Goal: Task Accomplishment & Management: Manage account settings

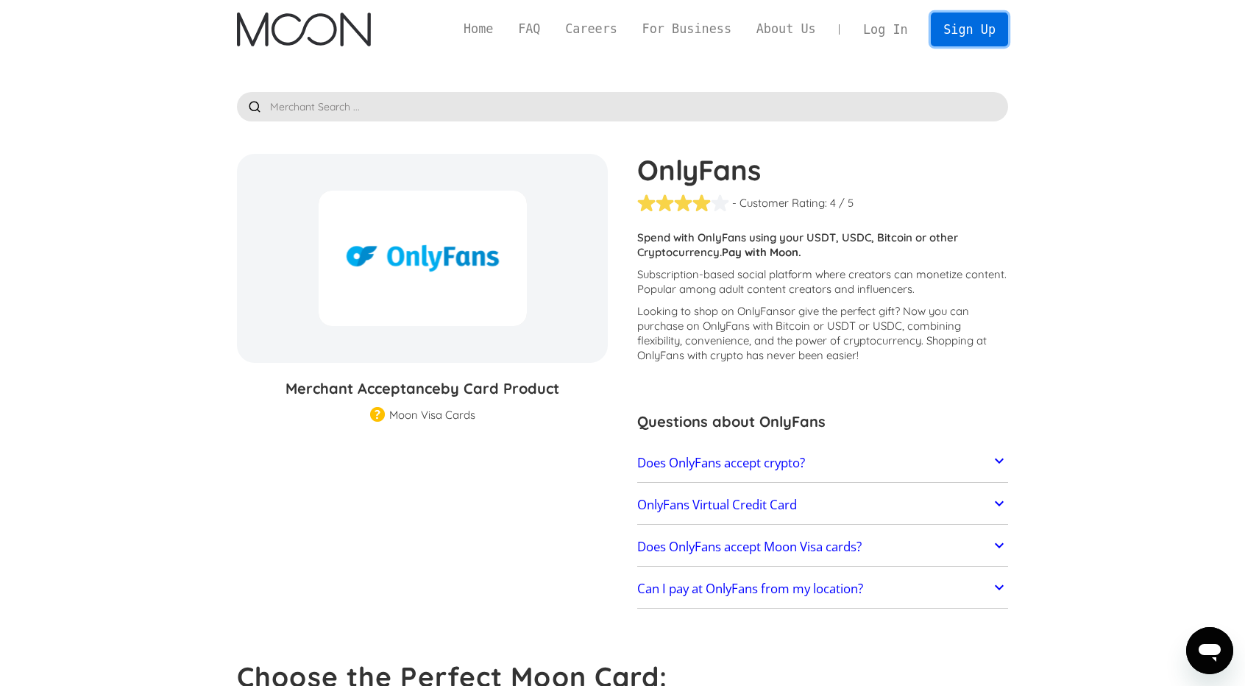
click at [977, 26] on link "Sign Up" at bounding box center [969, 29] width 77 height 33
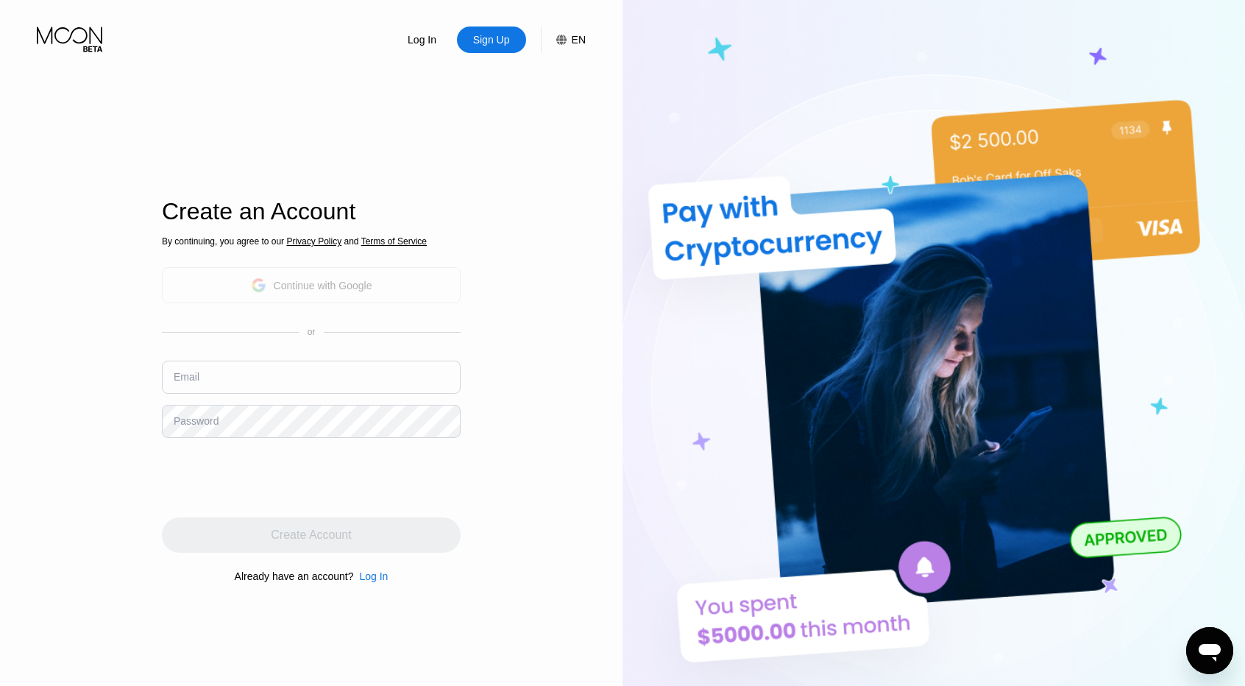
click at [336, 282] on div "Continue with Google" at bounding box center [323, 286] width 99 height 12
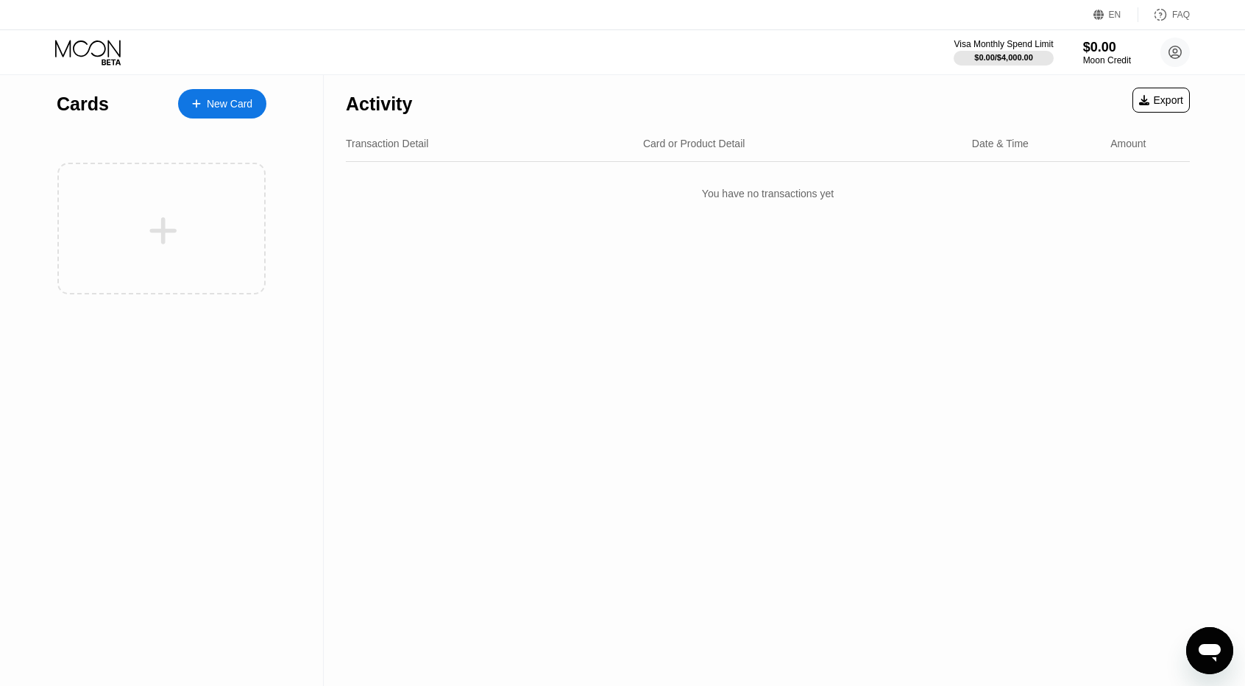
click at [213, 102] on div "New Card" at bounding box center [230, 104] width 46 height 13
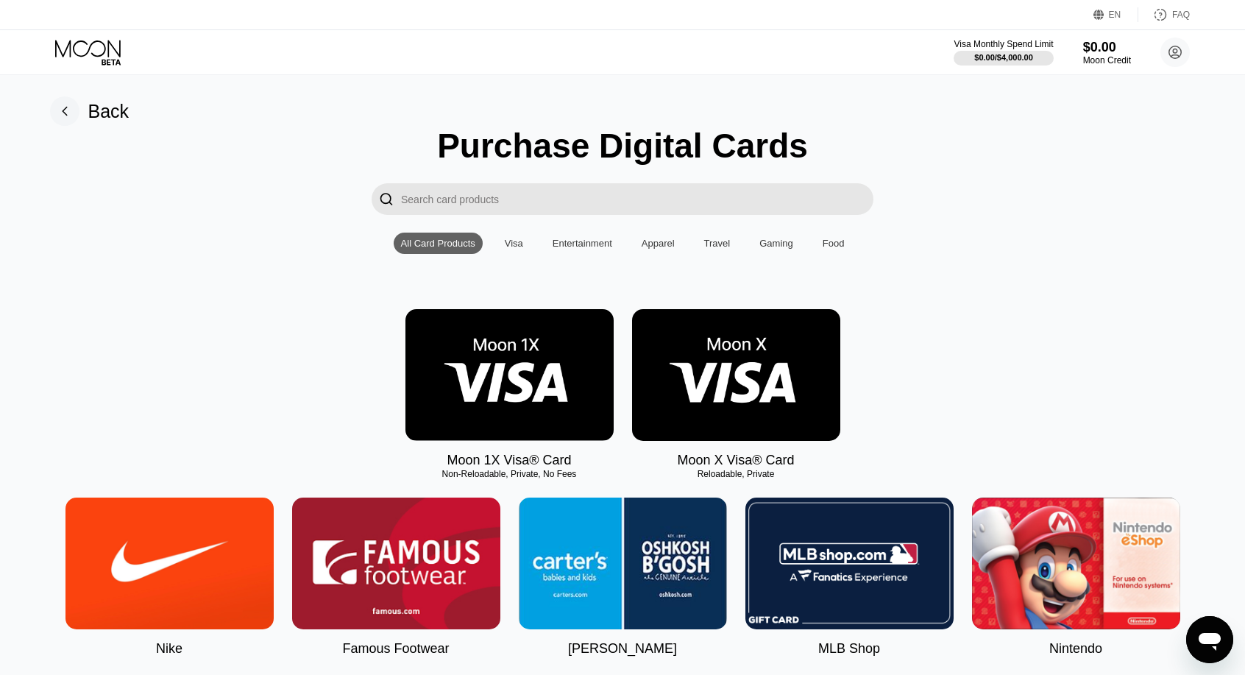
click at [772, 373] on img at bounding box center [736, 375] width 208 height 132
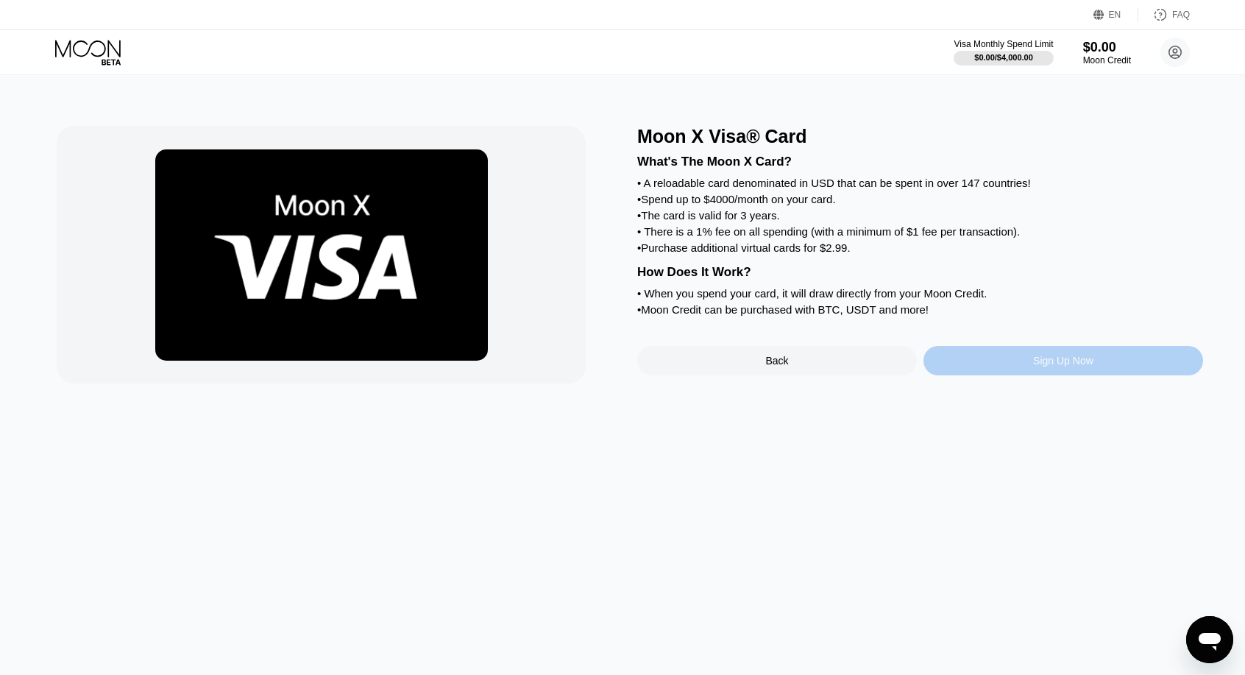
click at [1044, 375] on div "Sign Up Now" at bounding box center [1064, 360] width 280 height 29
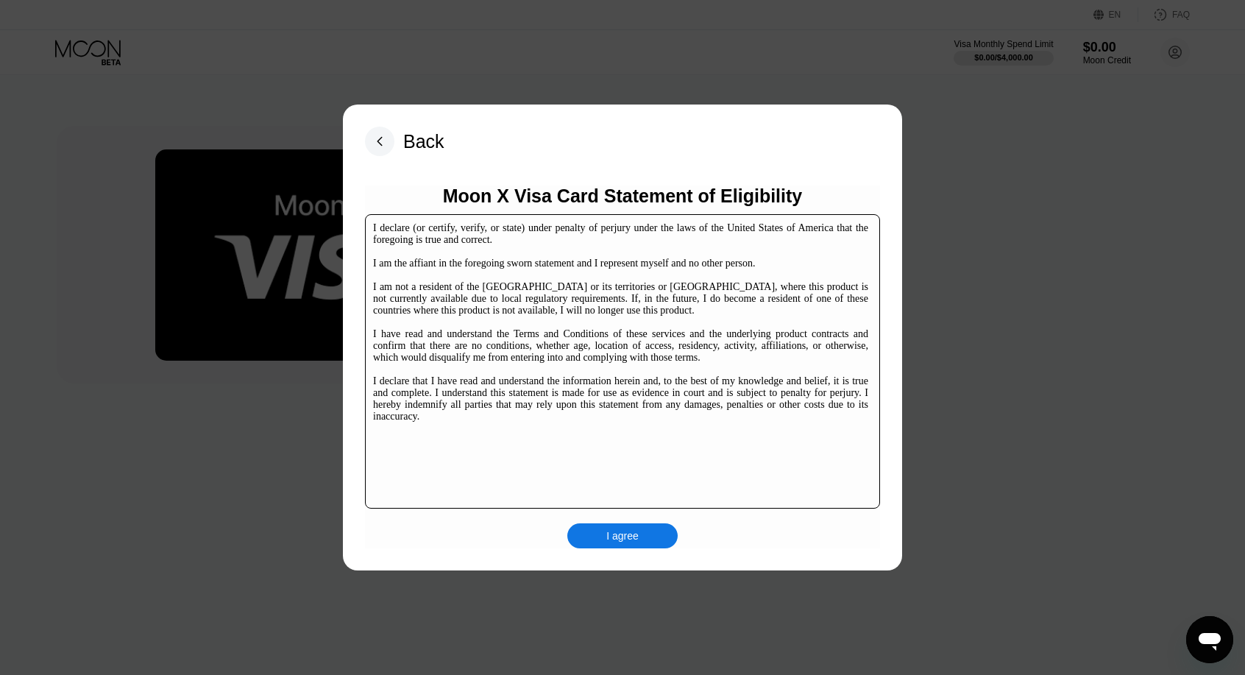
click at [593, 532] on div "I agree" at bounding box center [622, 535] width 110 height 25
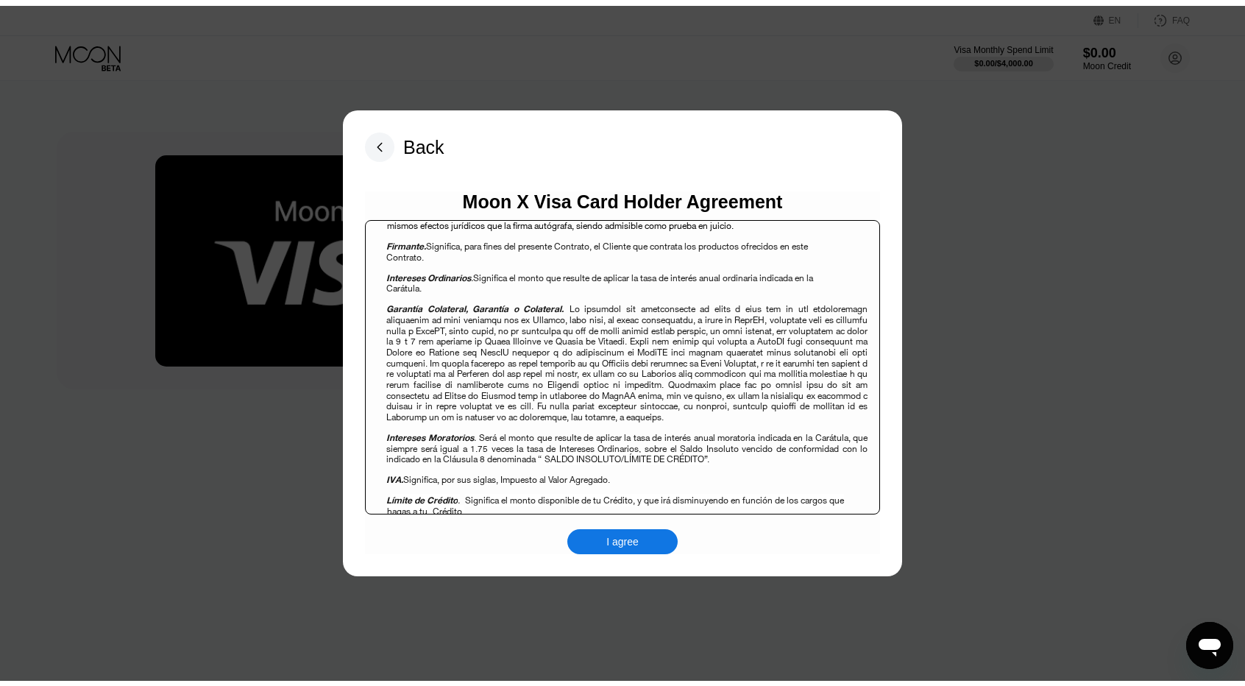
scroll to position [957, 0]
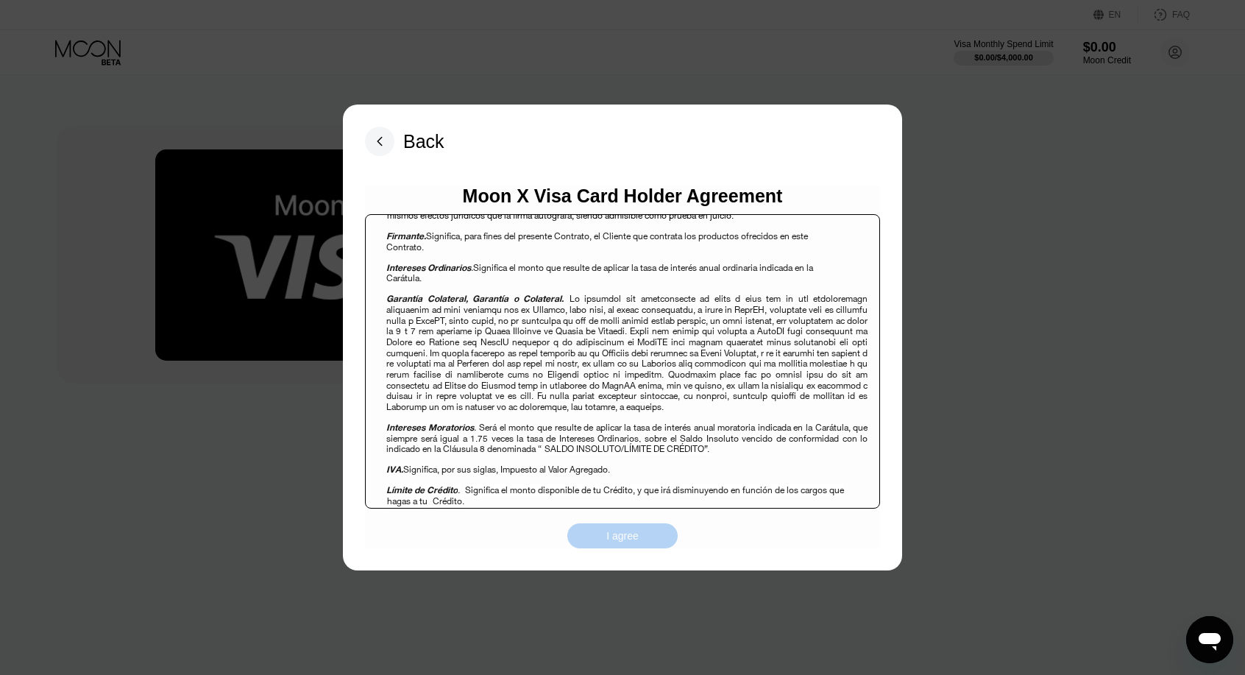
click at [618, 526] on div "I agree" at bounding box center [622, 535] width 110 height 25
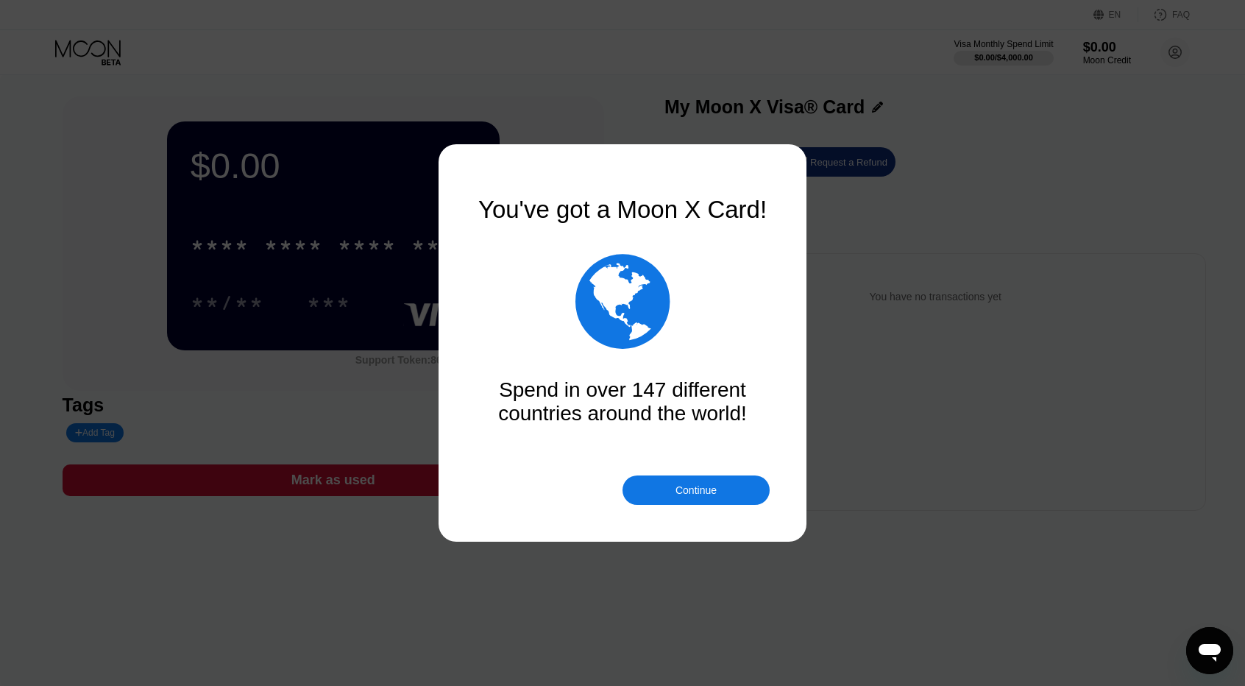
click at [637, 494] on div "Continue" at bounding box center [696, 489] width 147 height 29
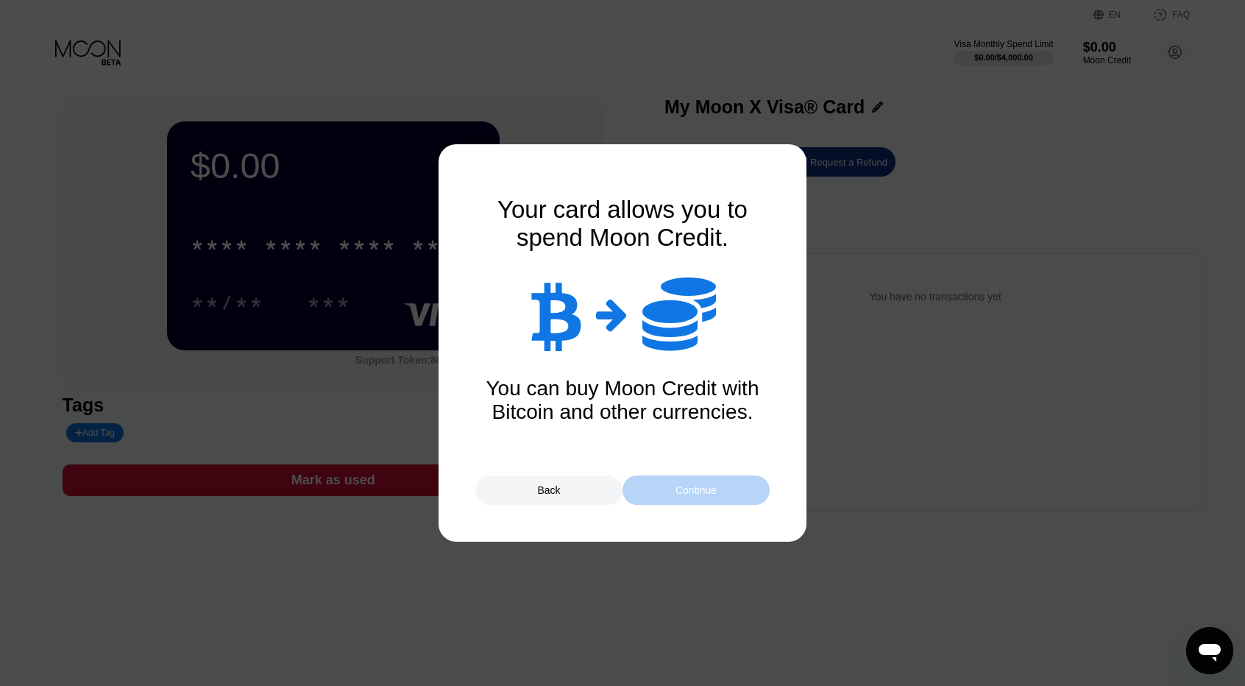
click at [637, 494] on div "Continue" at bounding box center [696, 489] width 147 height 29
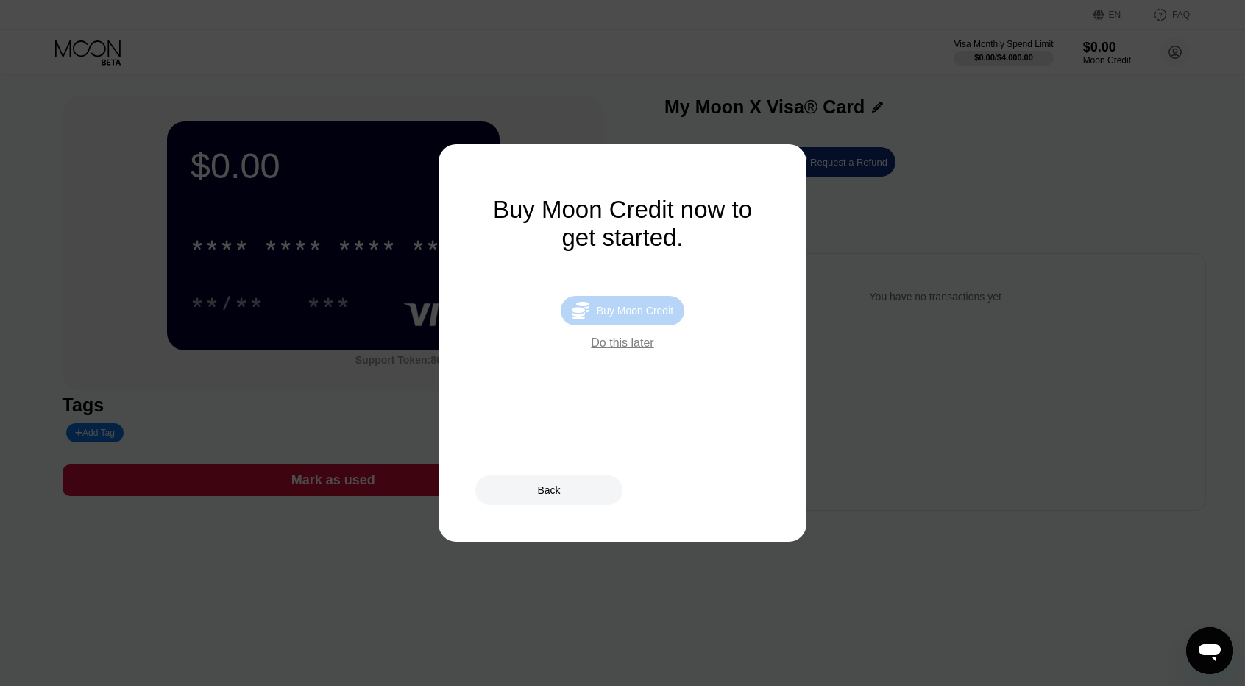
click at [654, 316] on div "Buy Moon Credit" at bounding box center [635, 311] width 77 height 12
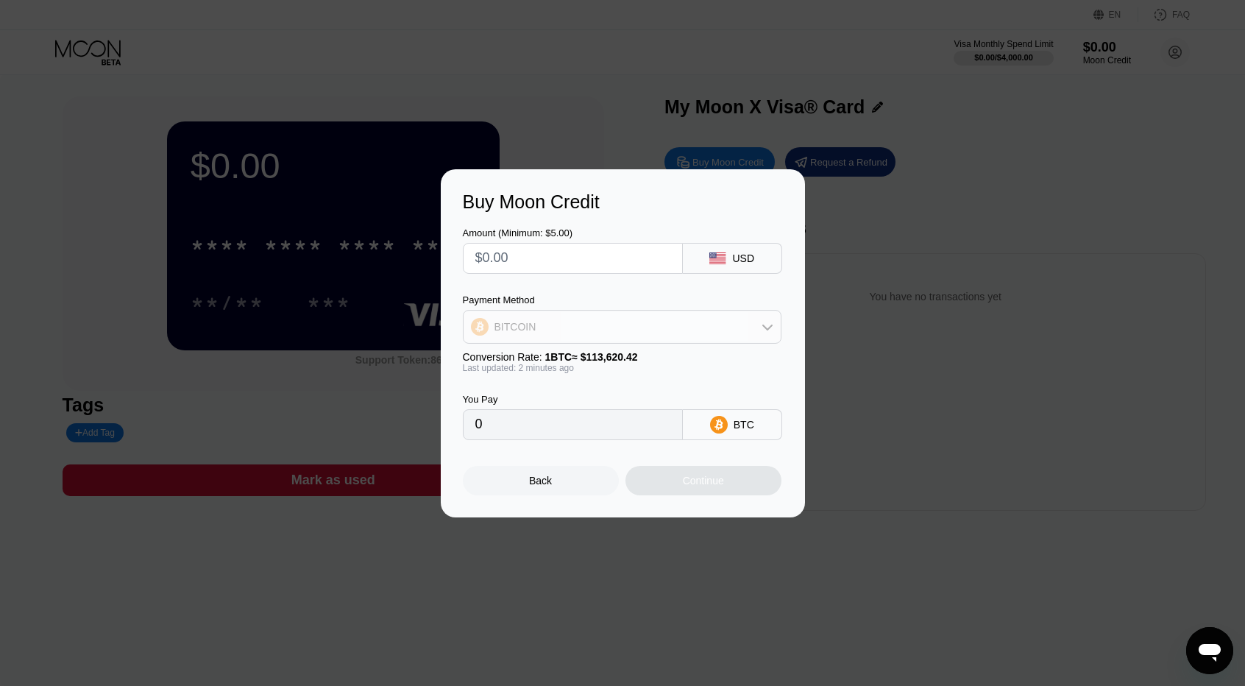
click at [611, 335] on div "BITCOIN" at bounding box center [622, 326] width 317 height 29
click at [587, 401] on div "USDT on TRON" at bounding box center [630, 400] width 277 height 12
type input "0.00"
drag, startPoint x: 537, startPoint y: 417, endPoint x: 489, endPoint y: 481, distance: 79.8
click at [532, 424] on input "0.00" at bounding box center [572, 424] width 195 height 29
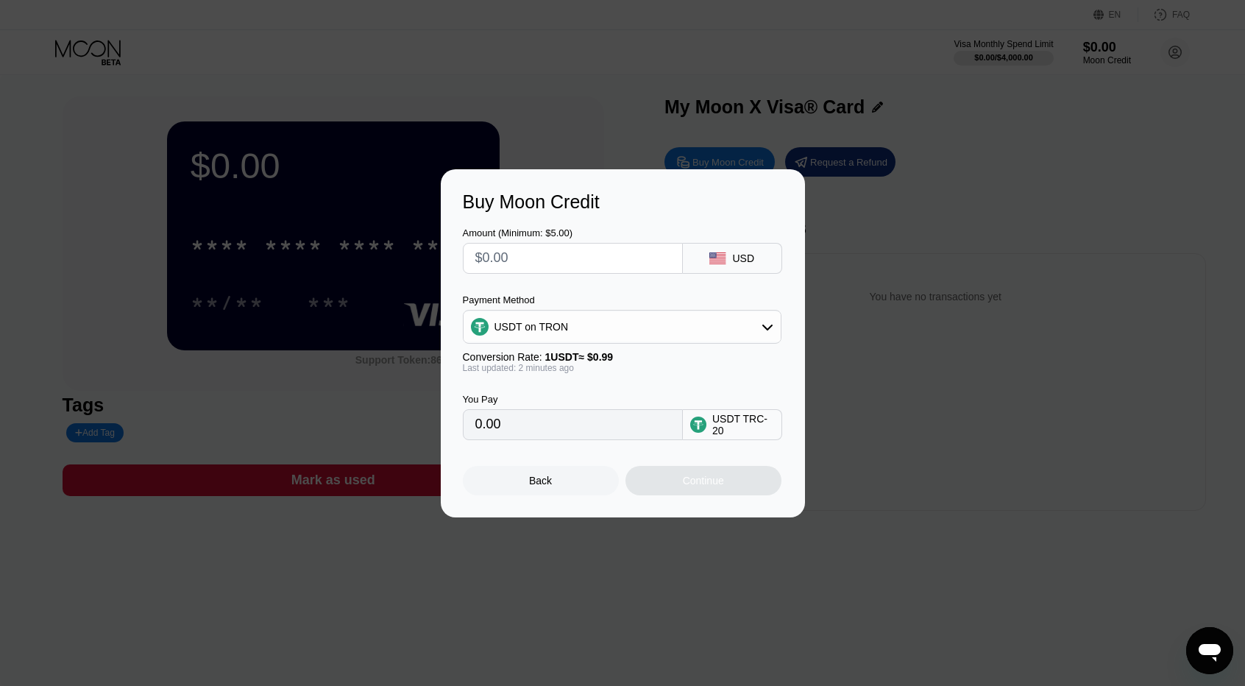
click at [503, 437] on input "0.00" at bounding box center [572, 424] width 195 height 29
click at [531, 263] on input "text" at bounding box center [572, 258] width 195 height 29
type input "$1"
type input "1.01"
type input "$10"
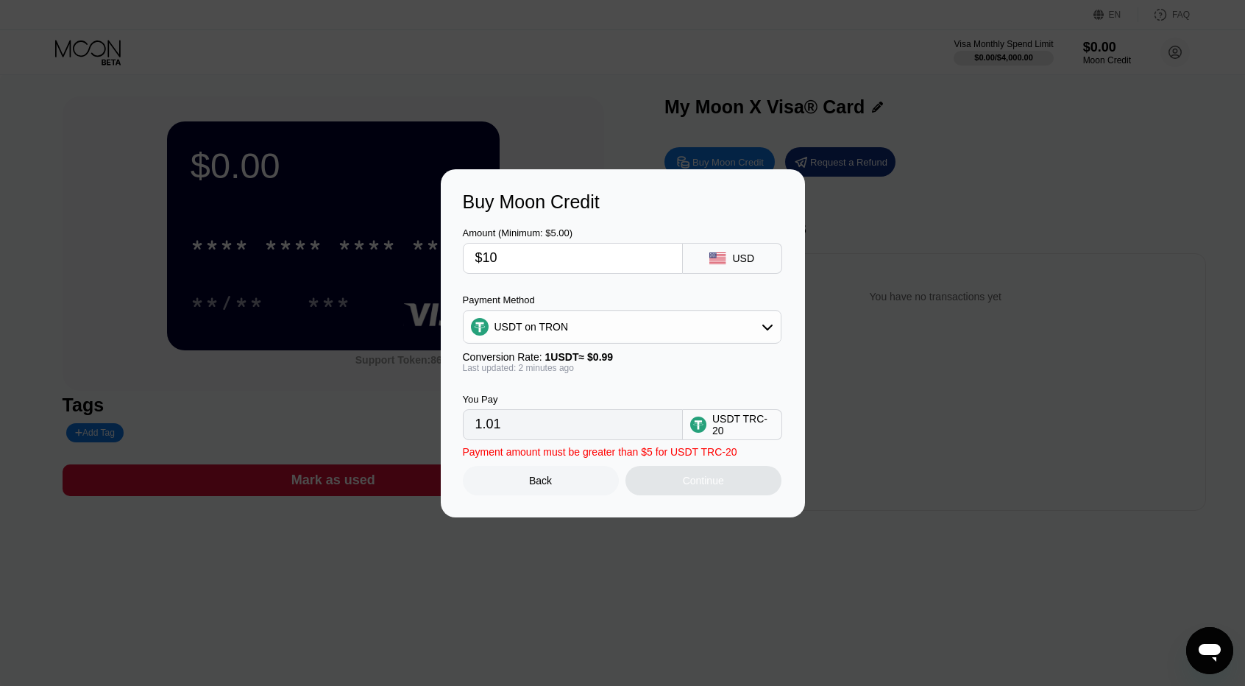
type input "10.10"
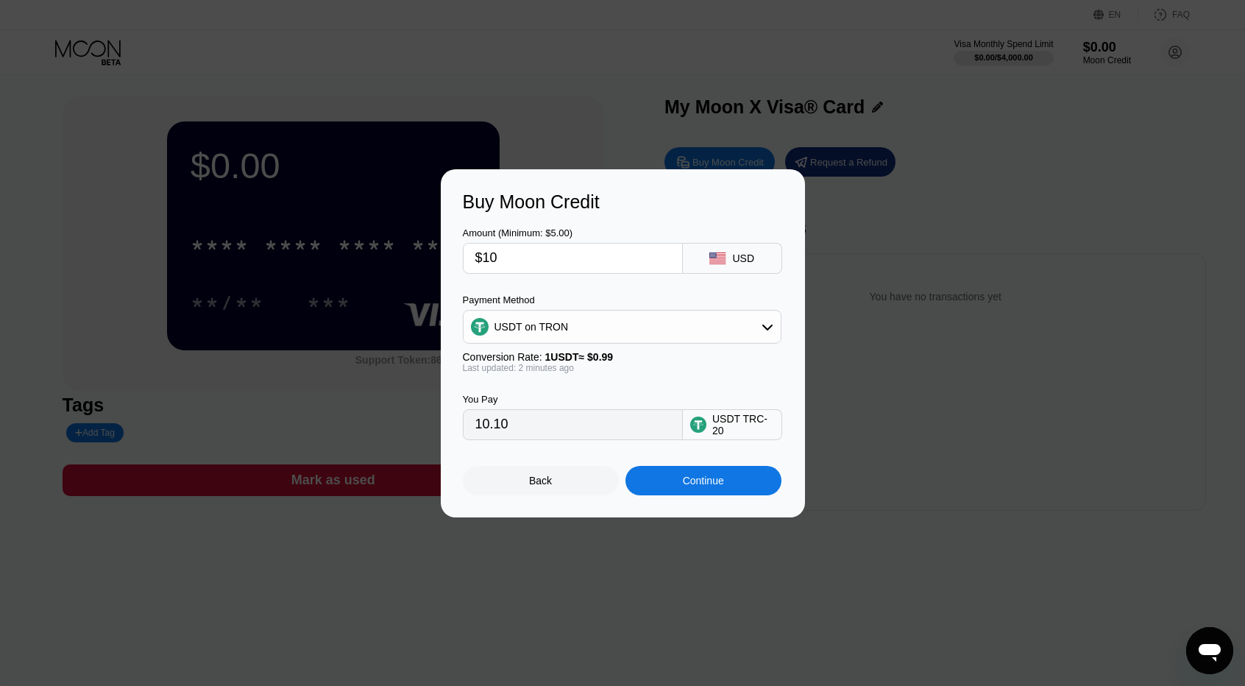
type input "$10"
click at [722, 486] on div "Continue" at bounding box center [703, 481] width 41 height 12
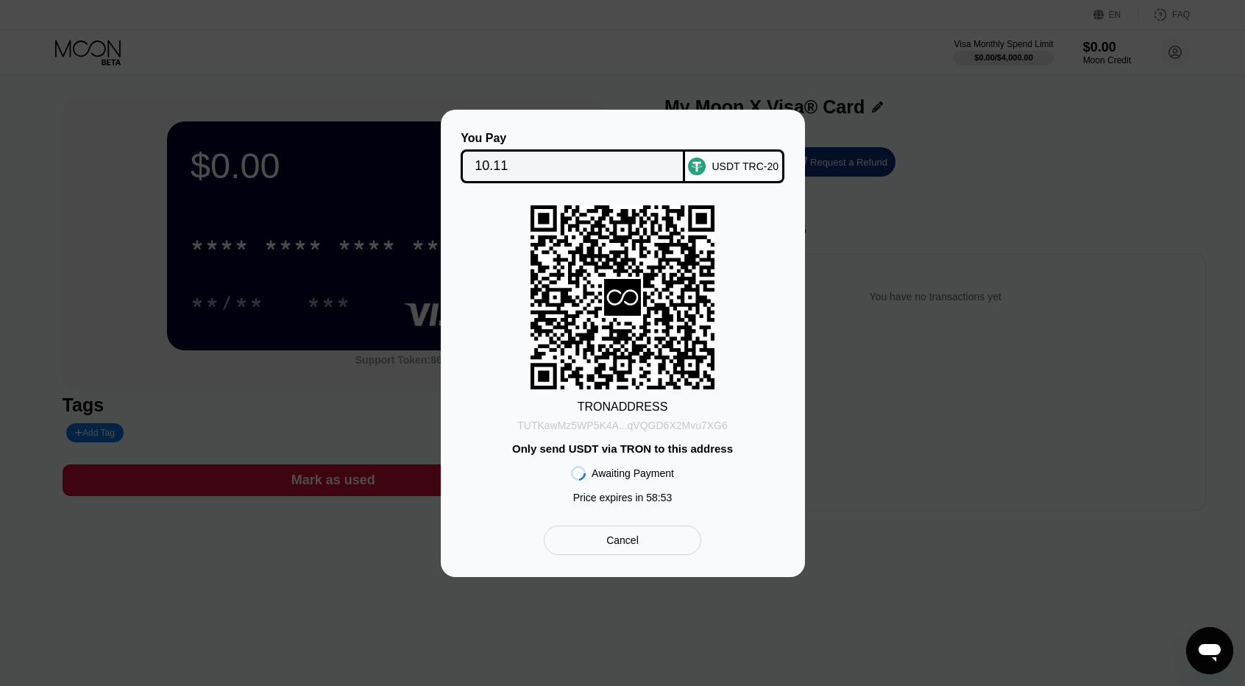
click at [645, 426] on div "TUTKawMz5WP5K4A...qVQGD6X2Mvu7XG6" at bounding box center [622, 426] width 210 height 12
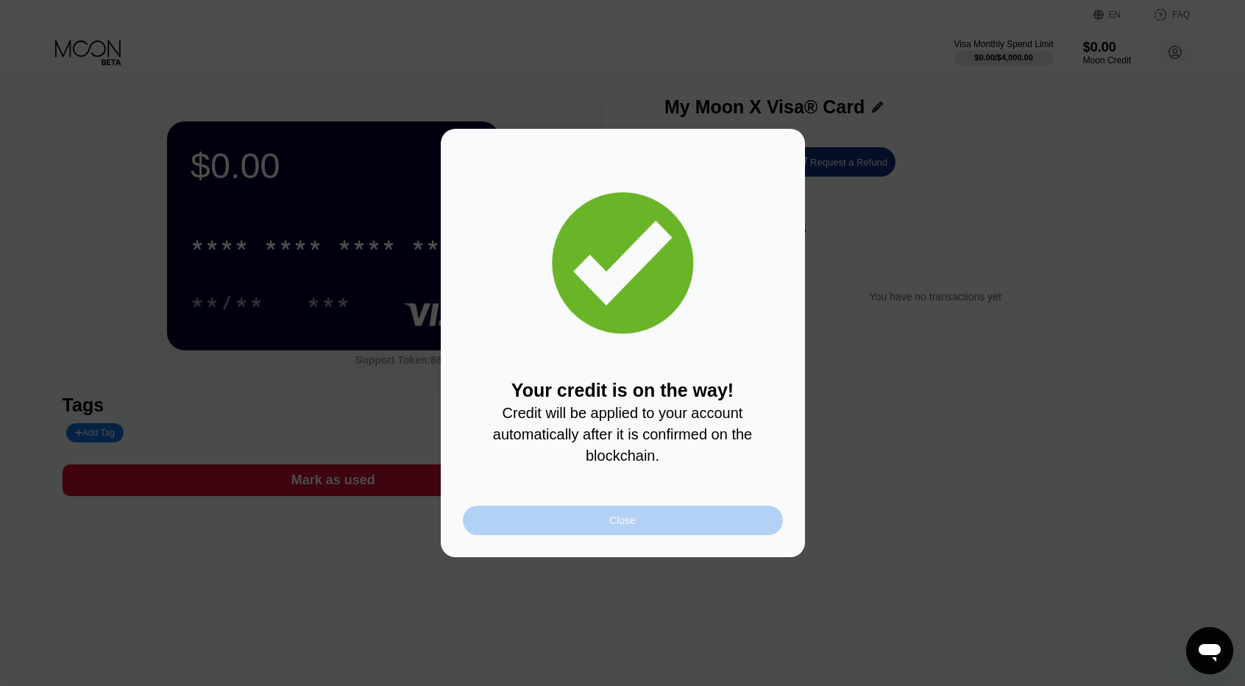
click at [637, 535] on div "Close" at bounding box center [623, 520] width 320 height 29
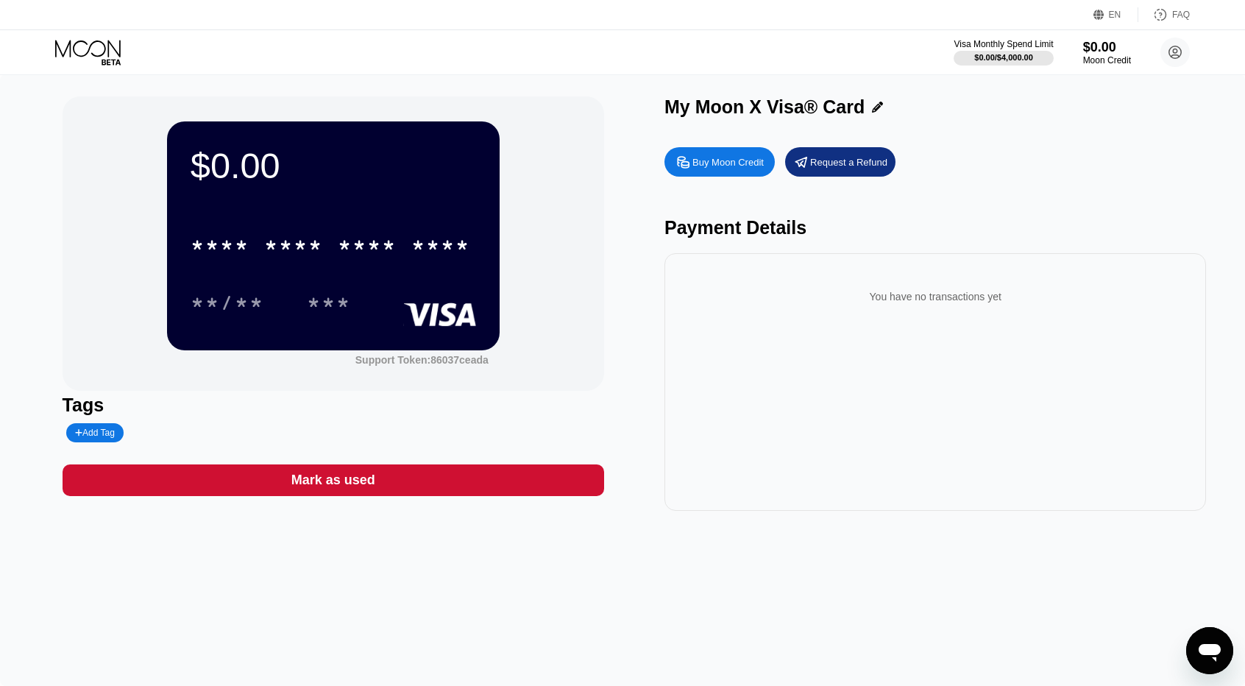
click at [355, 223] on div "* * * * * * * * * * * * ****" at bounding box center [334, 241] width 286 height 50
click at [404, 329] on div "$0.00 * * * * * * * * * * * * **** **/** ***" at bounding box center [333, 235] width 333 height 228
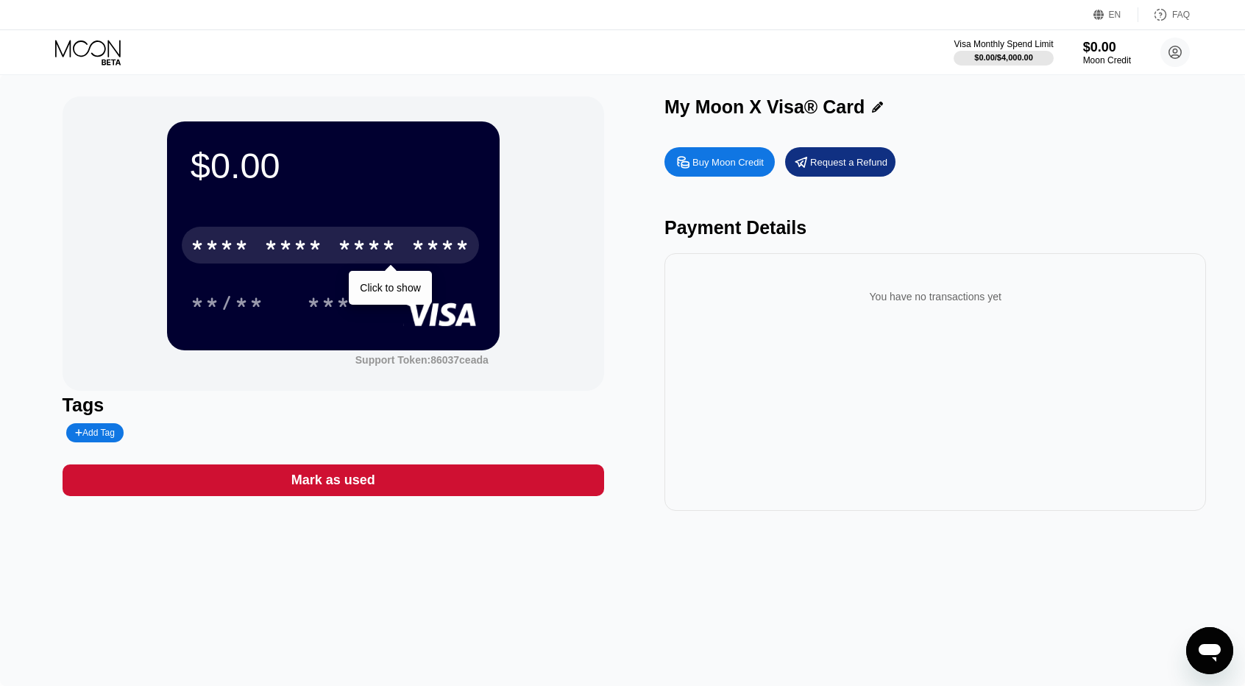
click at [294, 238] on div "* * * *" at bounding box center [293, 248] width 59 height 24
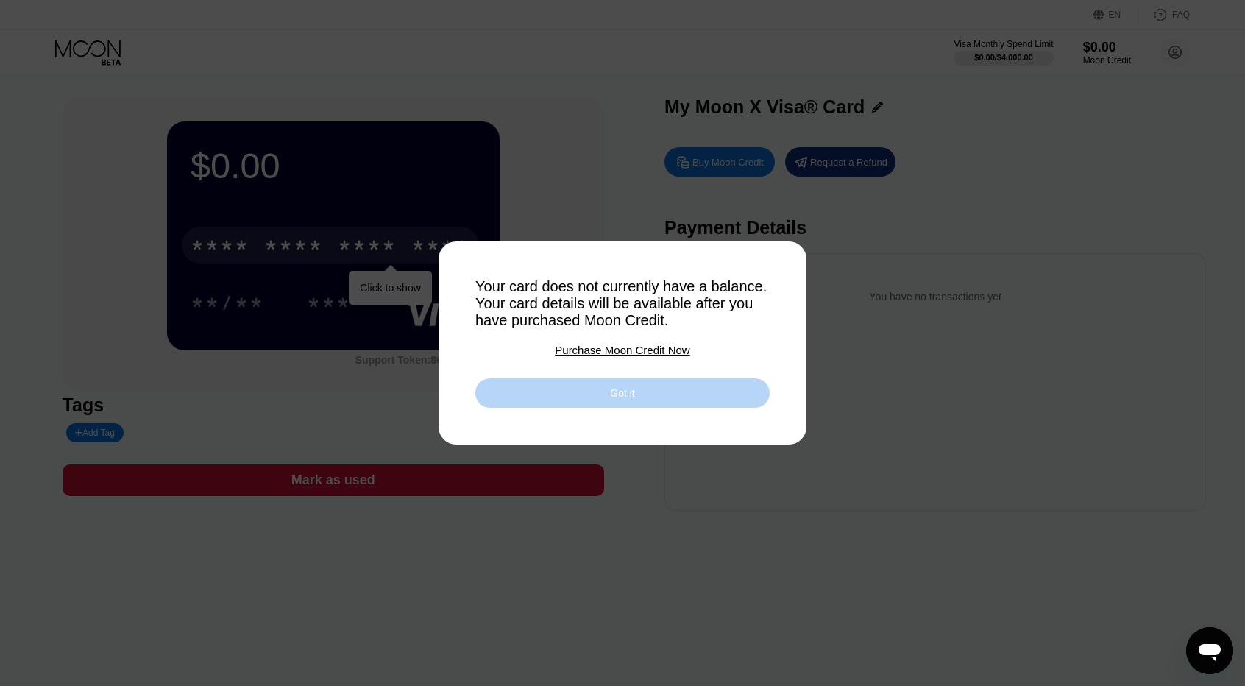
click at [599, 406] on div "Got it" at bounding box center [622, 392] width 294 height 29
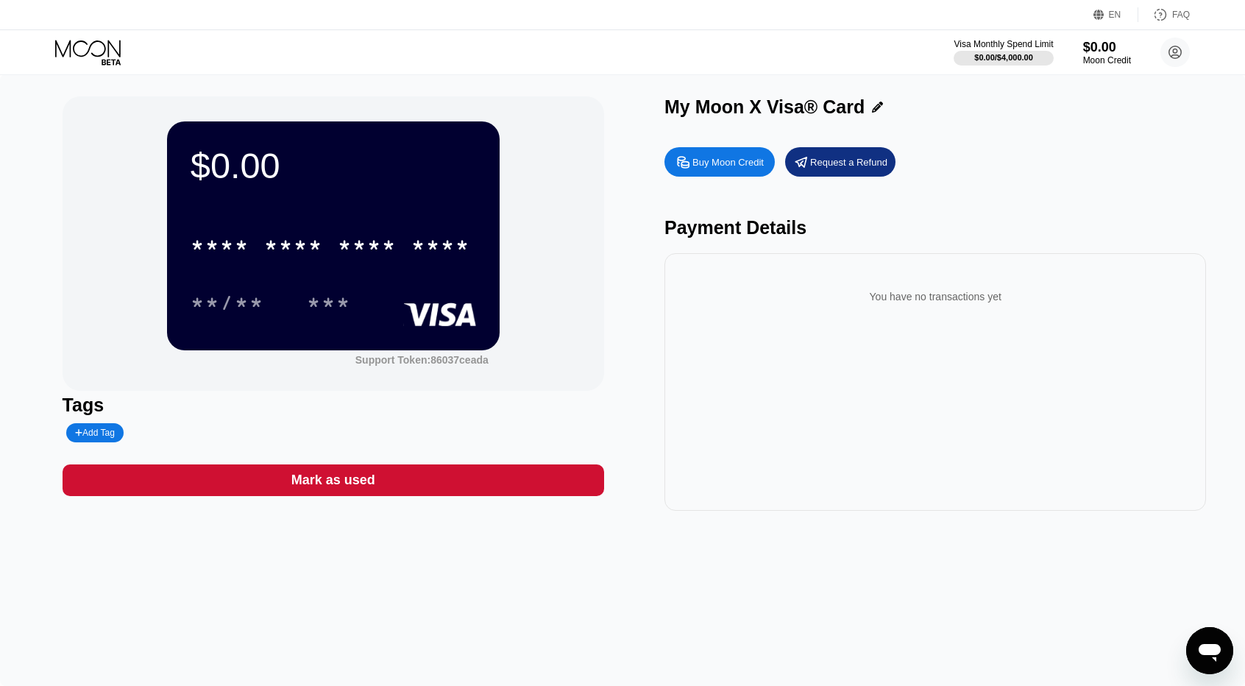
click at [896, 563] on div "$0.00 * * * * * * * * * * * * **** **/** *** Support Token: 86037ceada Tags Add…" at bounding box center [622, 380] width 1245 height 612
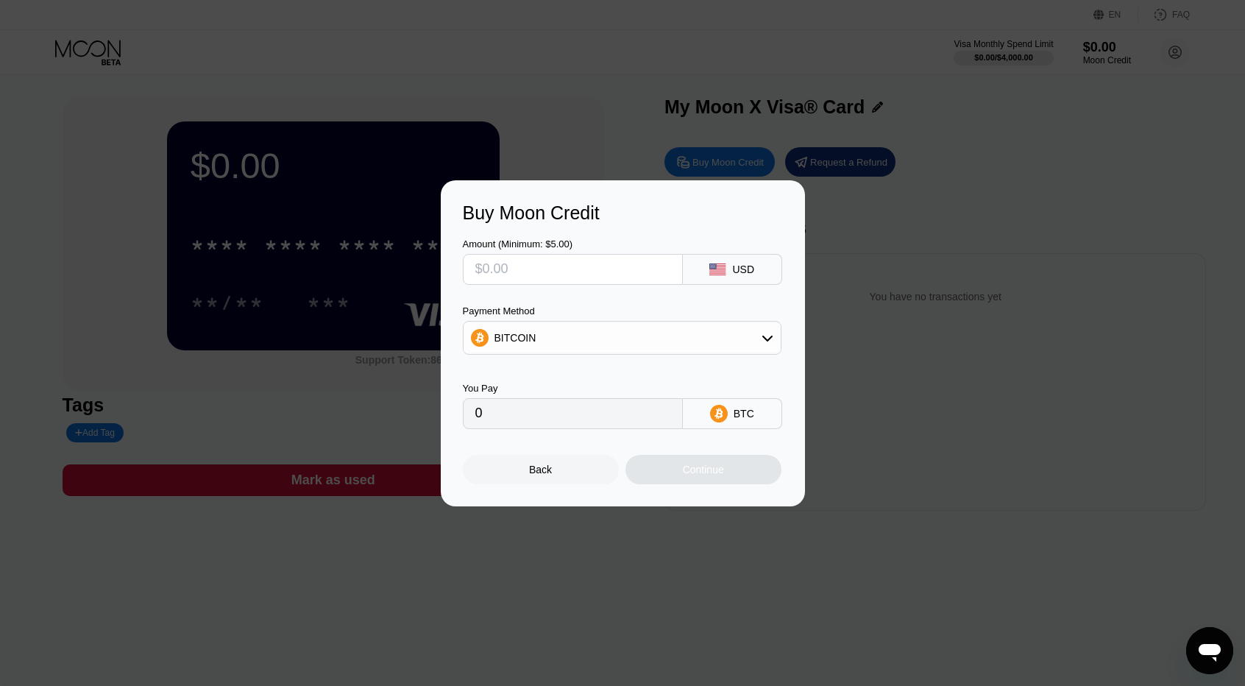
click at [899, 260] on div "Buy Moon Credit Amount (Minimum: $5.00) USD Payment Method BITCOIN You Pay 0 BT…" at bounding box center [622, 343] width 1245 height 326
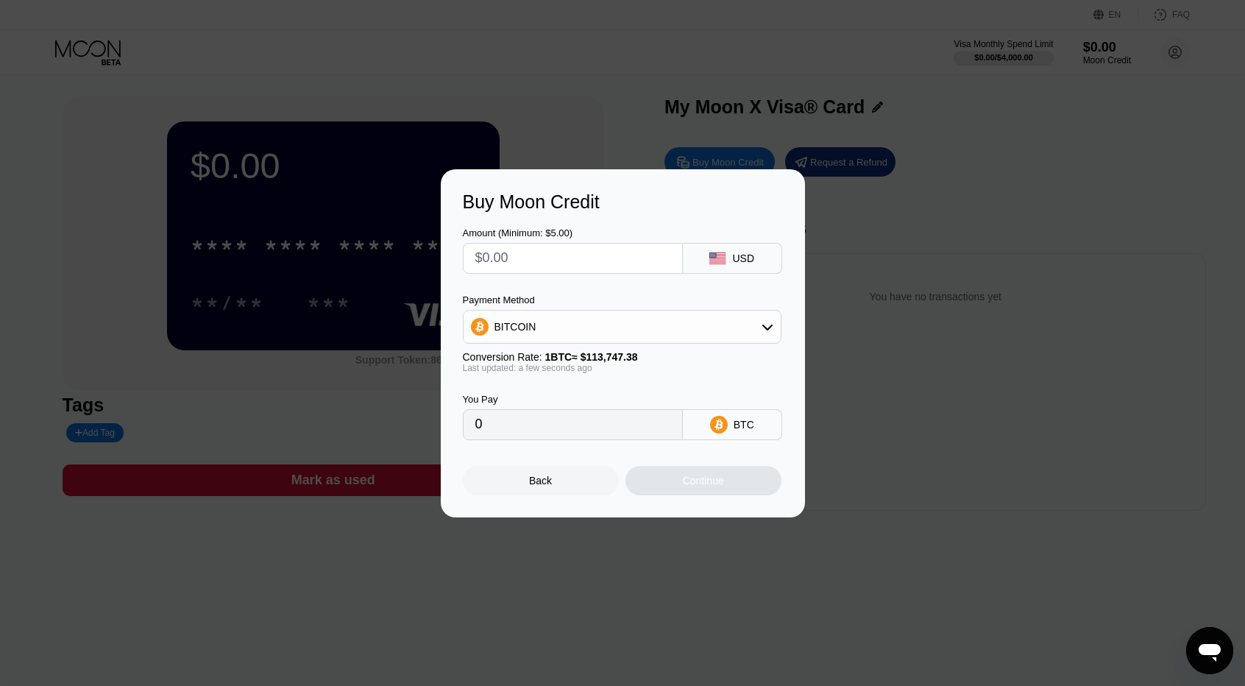
click at [247, 357] on div "Buy Moon Credit Amount (Minimum: $5.00) USD Payment Method BITCOIN Conversion R…" at bounding box center [622, 343] width 1245 height 348
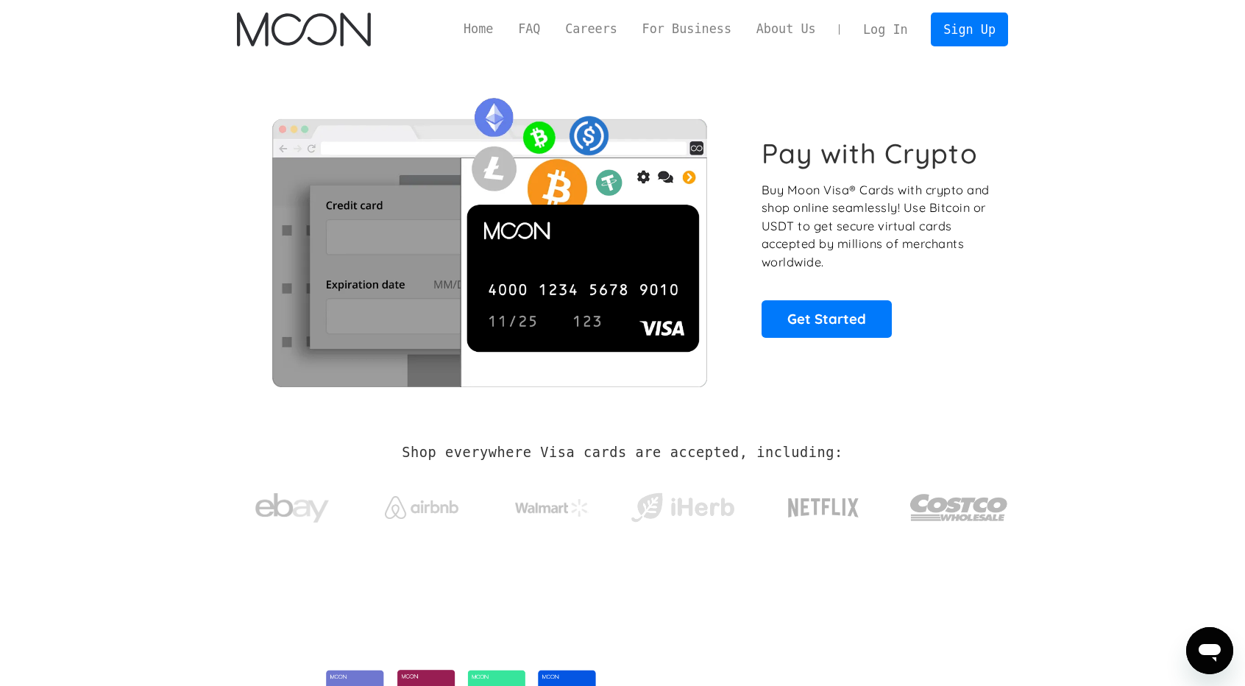
click at [907, 36] on link "Log In" at bounding box center [885, 29] width 69 height 32
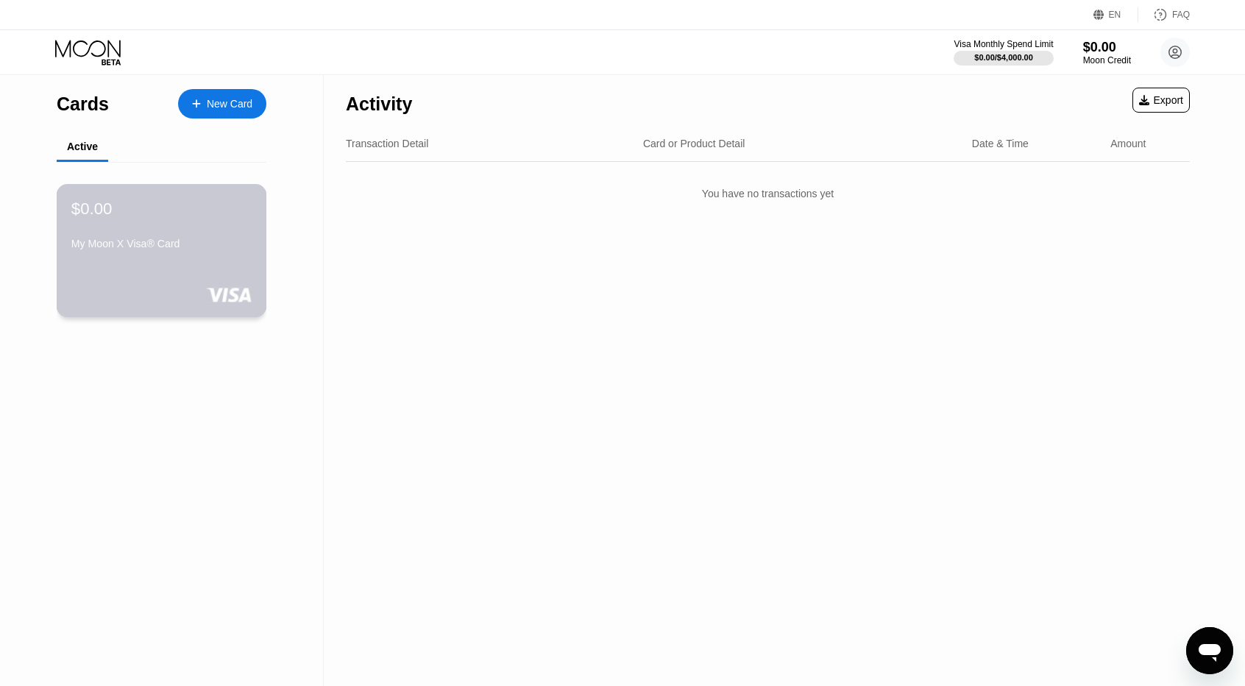
click at [208, 263] on div "$0.00 My Moon X Visa® Card" at bounding box center [162, 250] width 210 height 133
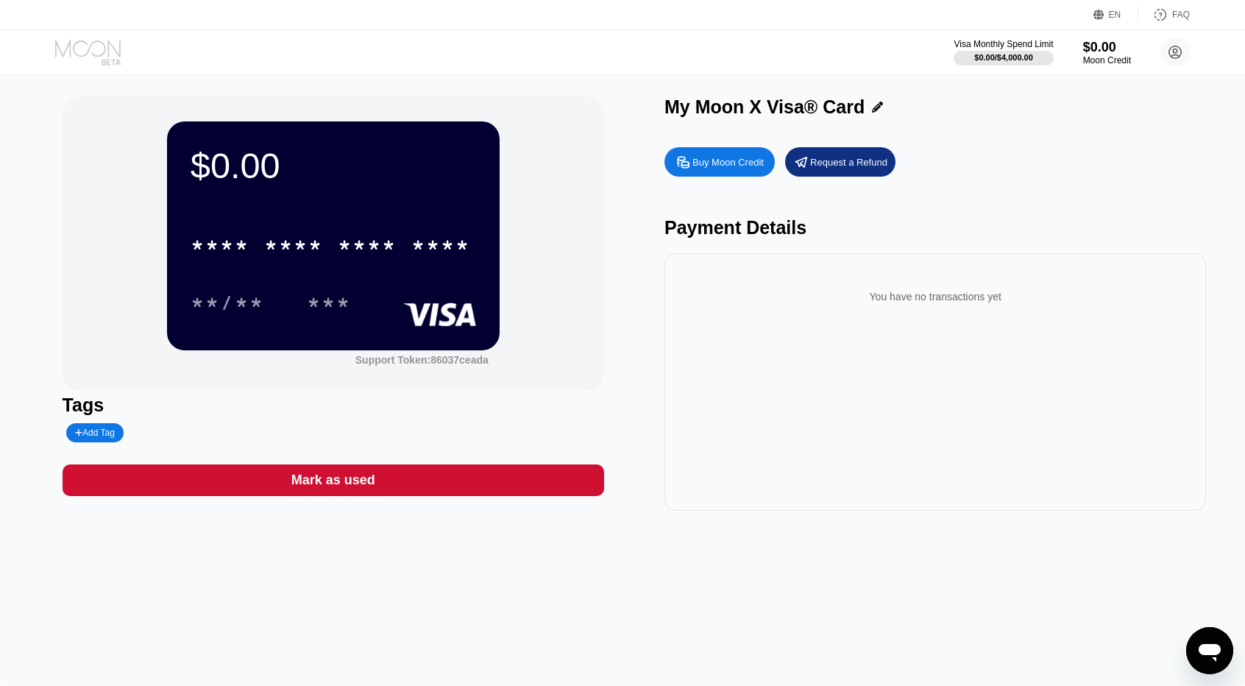
click at [105, 50] on icon at bounding box center [88, 48] width 66 height 17
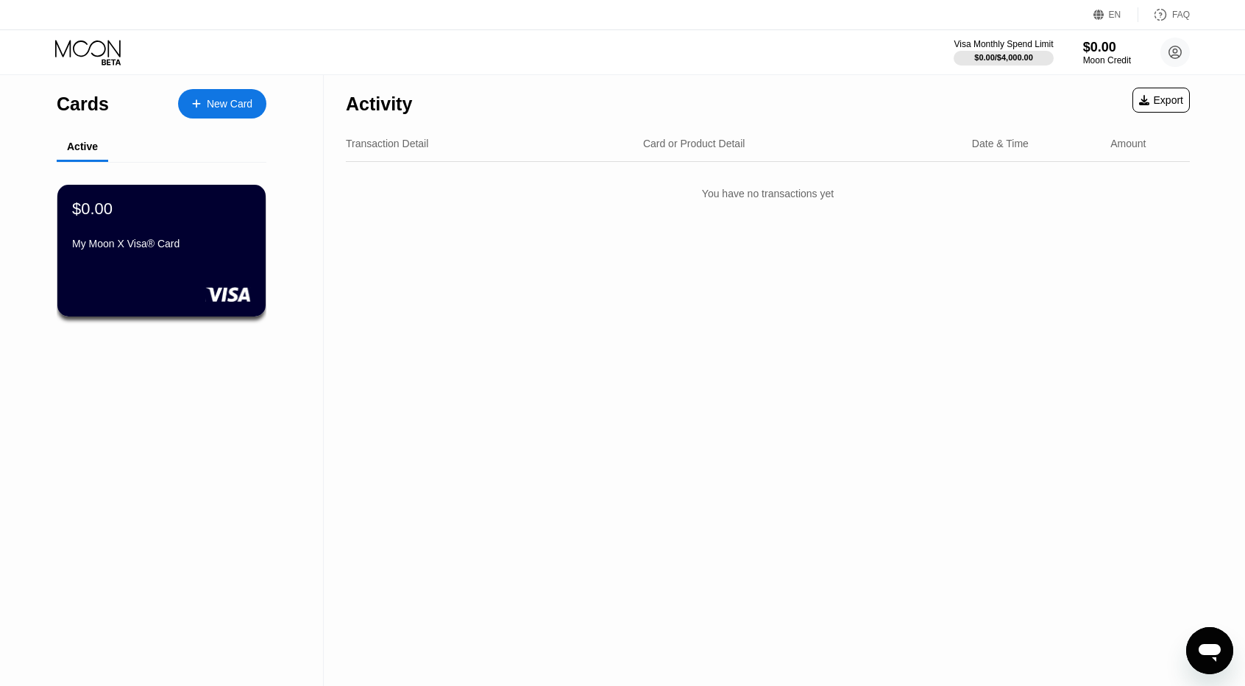
drag, startPoint x: 105, startPoint y: 50, endPoint x: 59, endPoint y: 82, distance: 56.0
click at [59, 82] on div "Cards New Card" at bounding box center [162, 100] width 210 height 52
click at [81, 49] on icon at bounding box center [89, 53] width 68 height 26
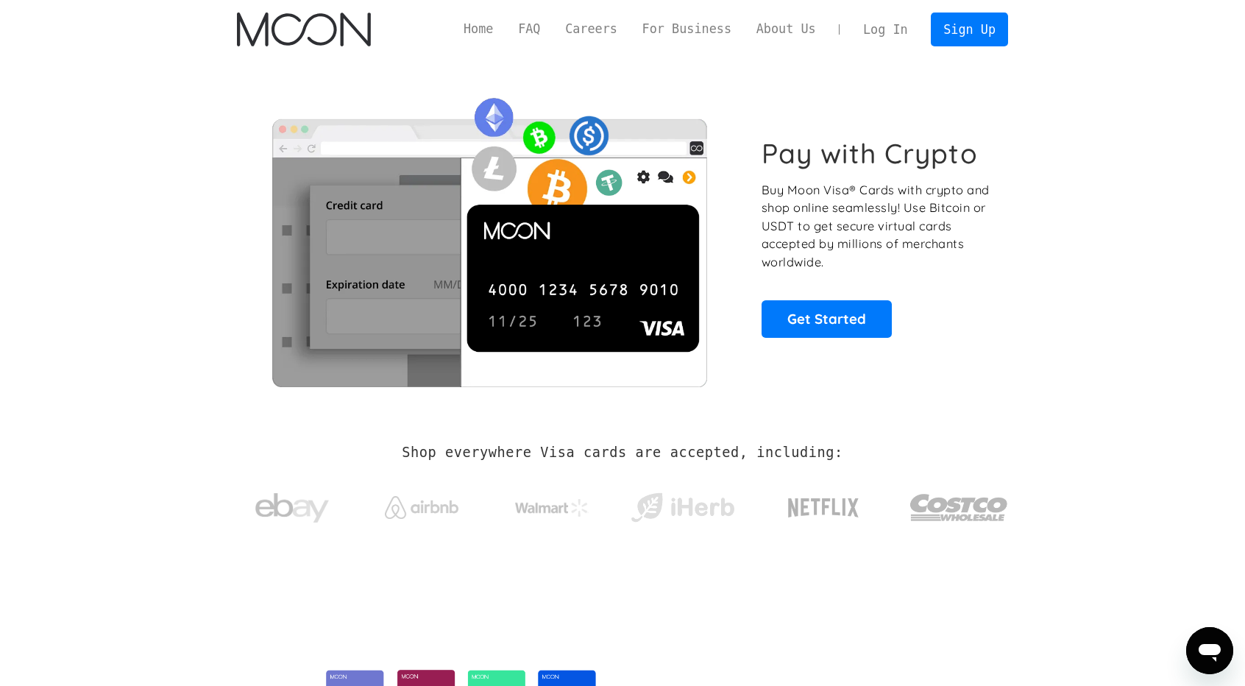
click at [880, 18] on link "Log In" at bounding box center [885, 29] width 69 height 32
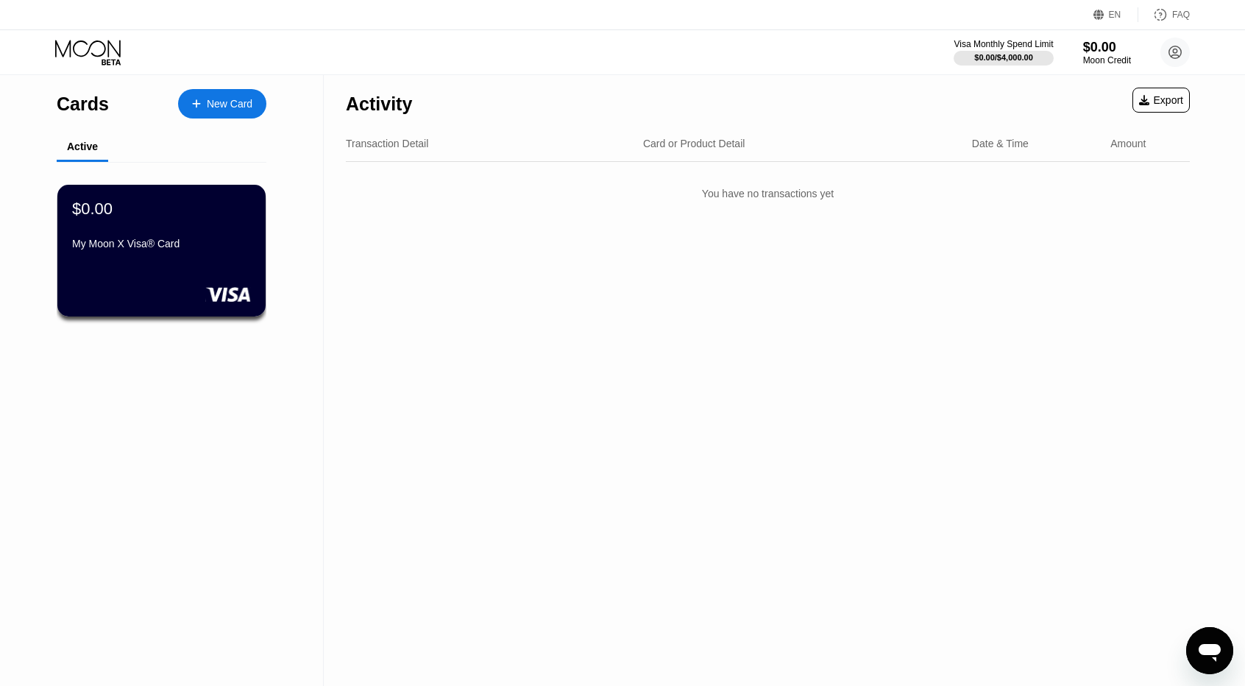
click at [1188, 102] on div "Export" at bounding box center [1161, 100] width 57 height 25
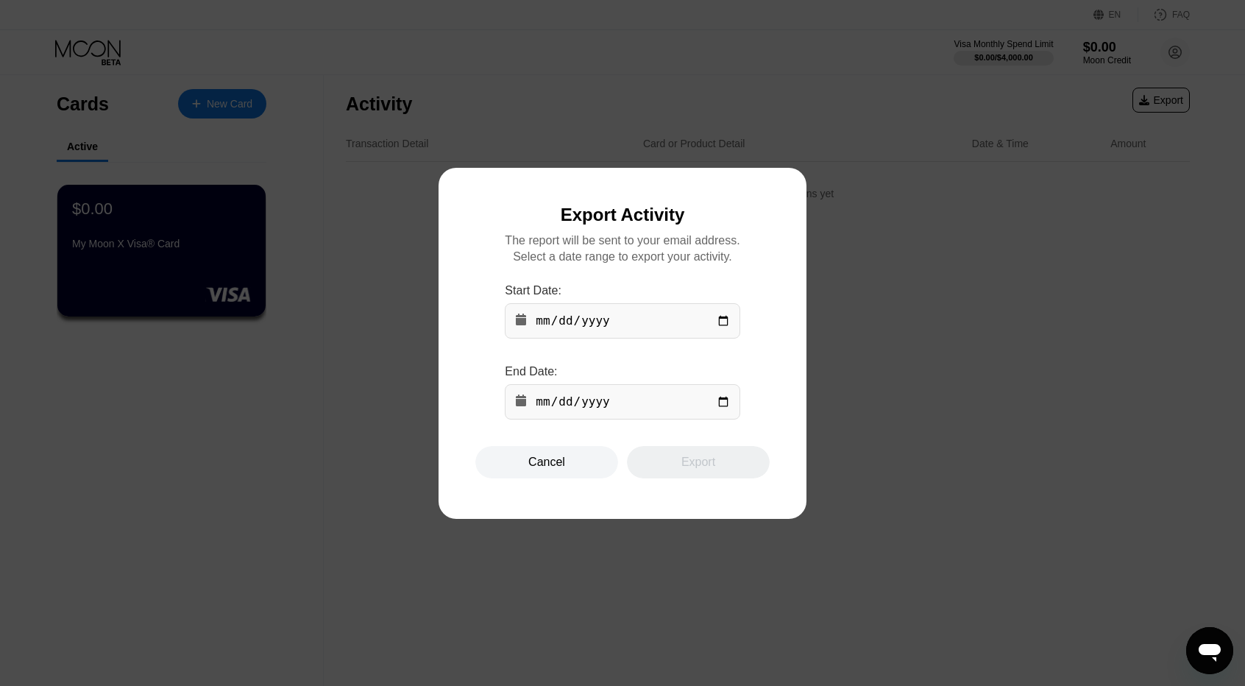
click at [517, 478] on div "Cancel" at bounding box center [546, 462] width 143 height 32
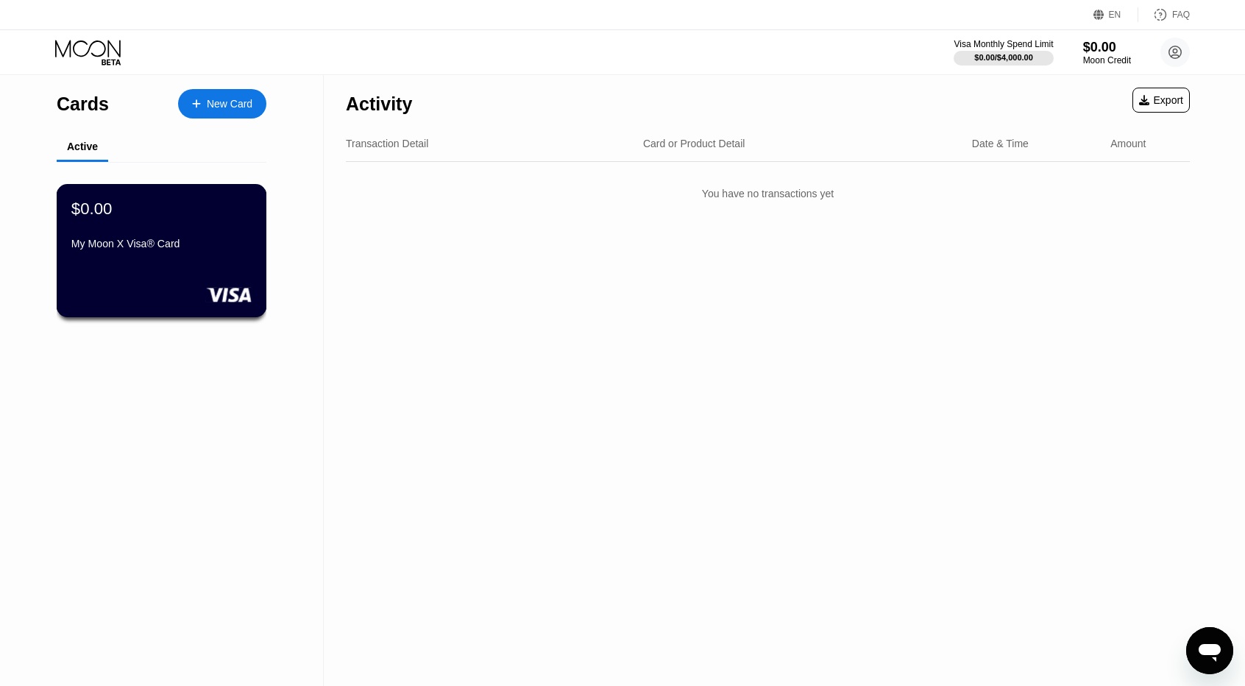
click at [172, 250] on div "My Moon X Visa® Card" at bounding box center [161, 244] width 180 height 12
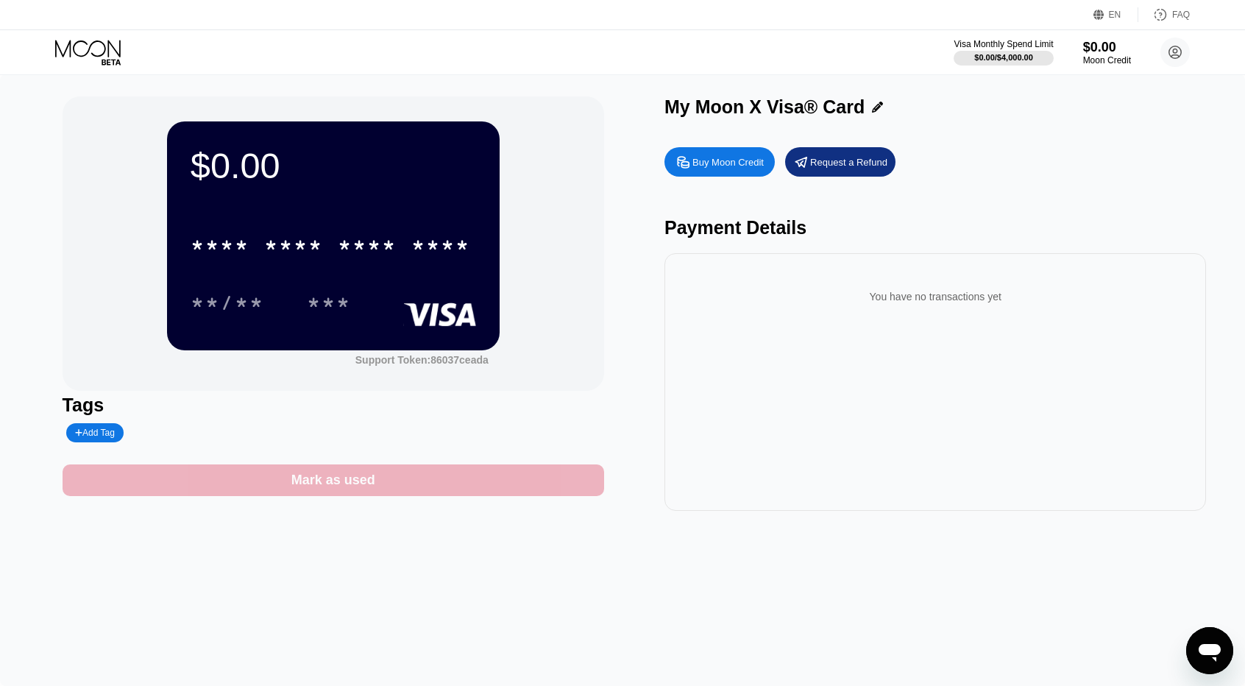
click at [314, 489] on div "Mark as used" at bounding box center [333, 480] width 84 height 17
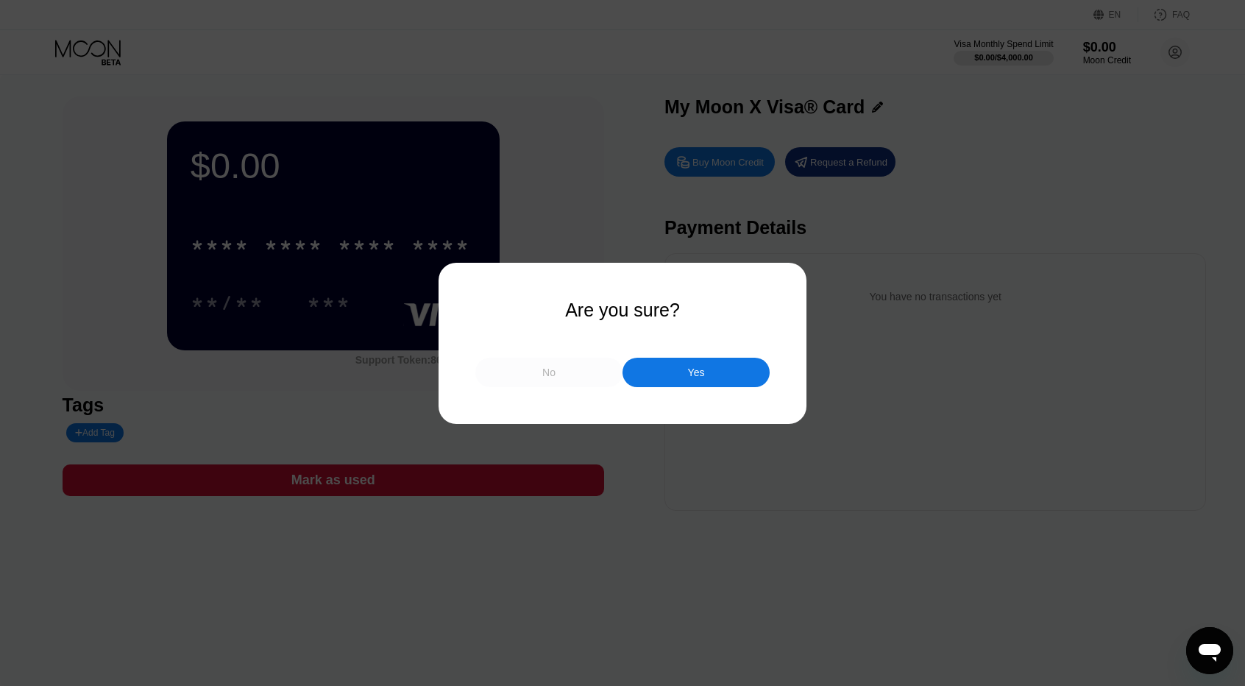
click at [535, 375] on div "No" at bounding box center [548, 372] width 147 height 29
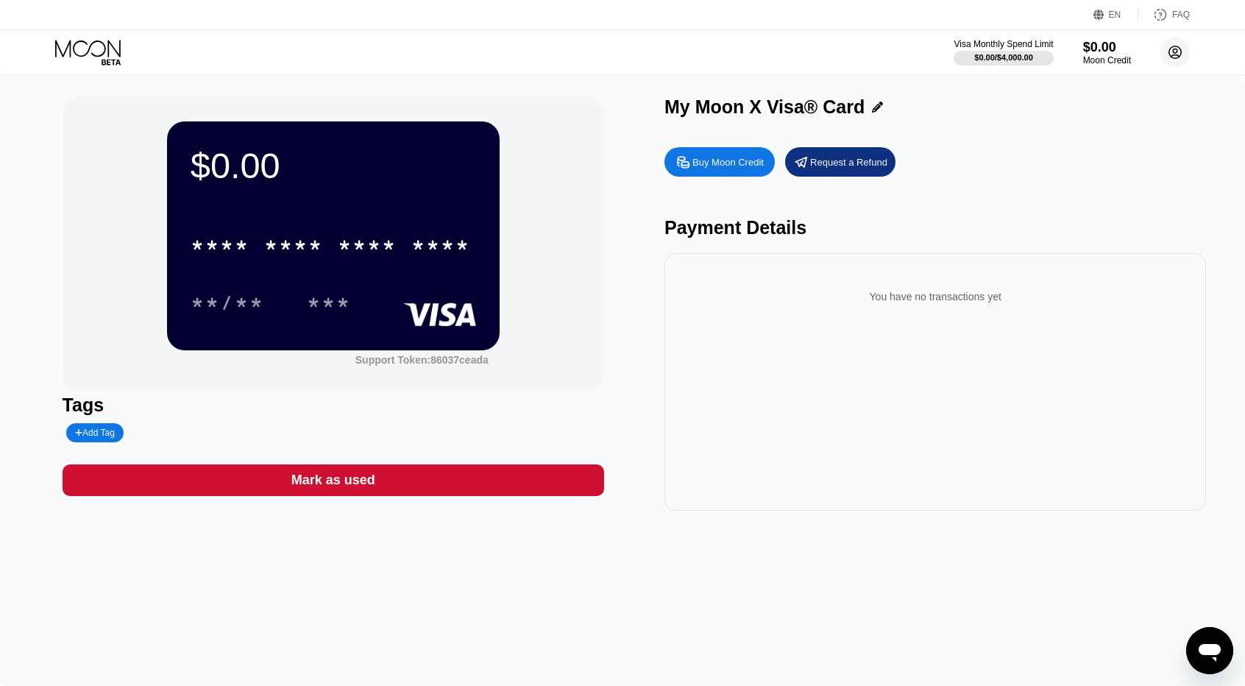
click at [1170, 49] on circle at bounding box center [1175, 52] width 29 height 29
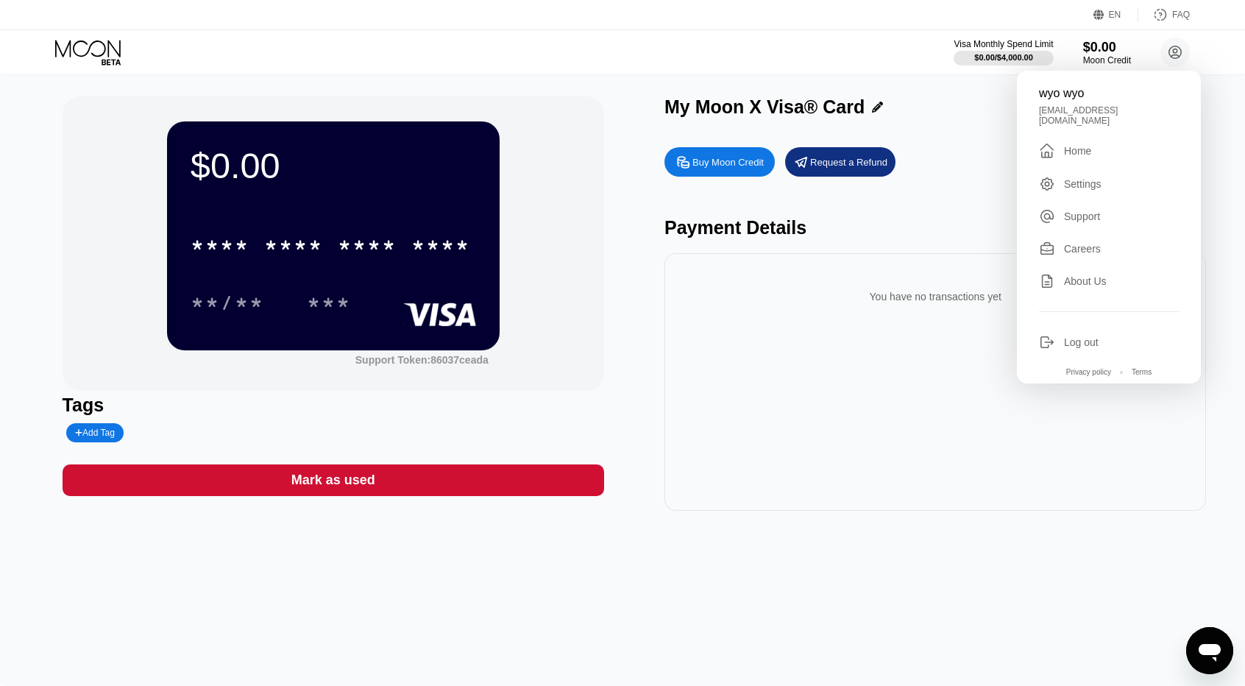
click at [1094, 180] on div "Settings" at bounding box center [1083, 184] width 38 height 12
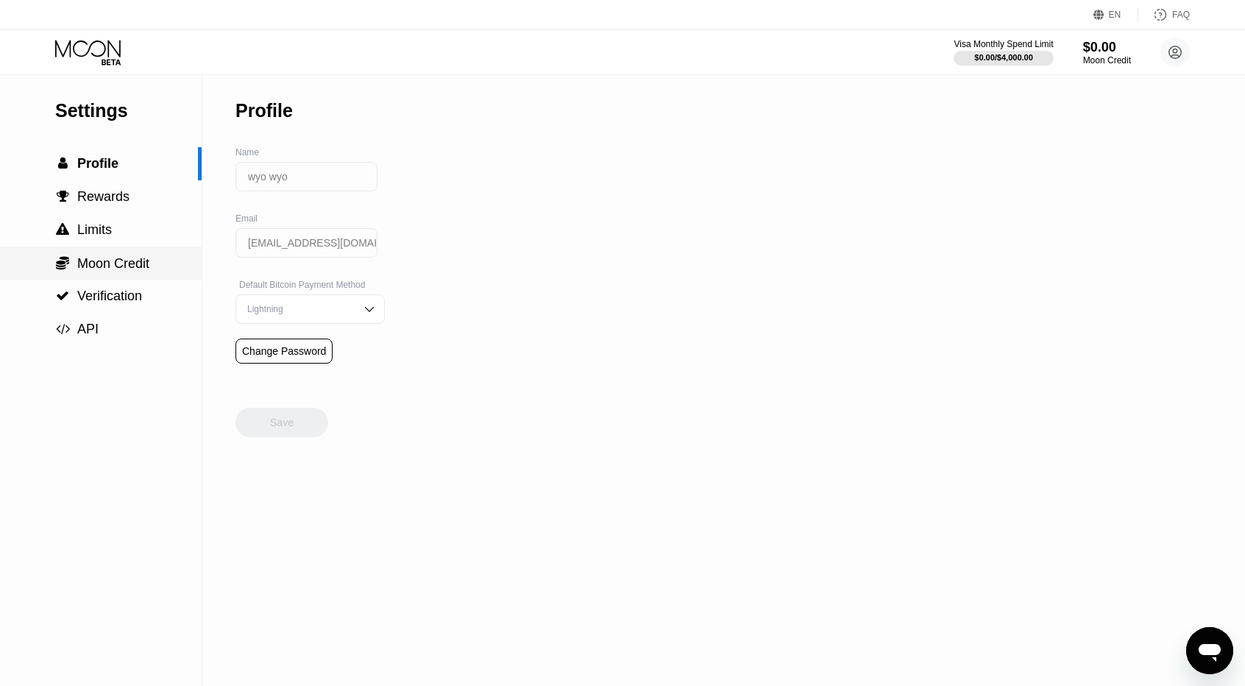
click at [174, 269] on div " Moon Credit" at bounding box center [101, 263] width 202 height 16
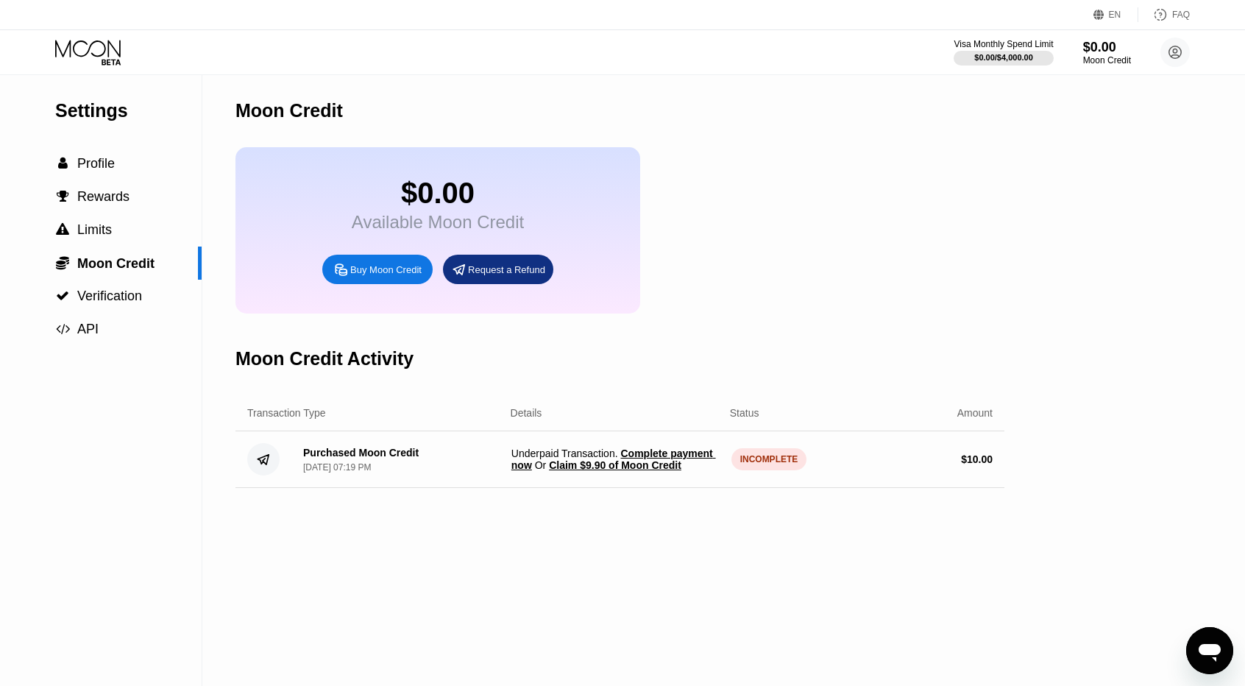
click at [768, 470] on div "INCOMPLETE" at bounding box center [770, 459] width 76 height 22
click at [667, 471] on span "Claim $9.90 of Moon Credit" at bounding box center [615, 465] width 132 height 12
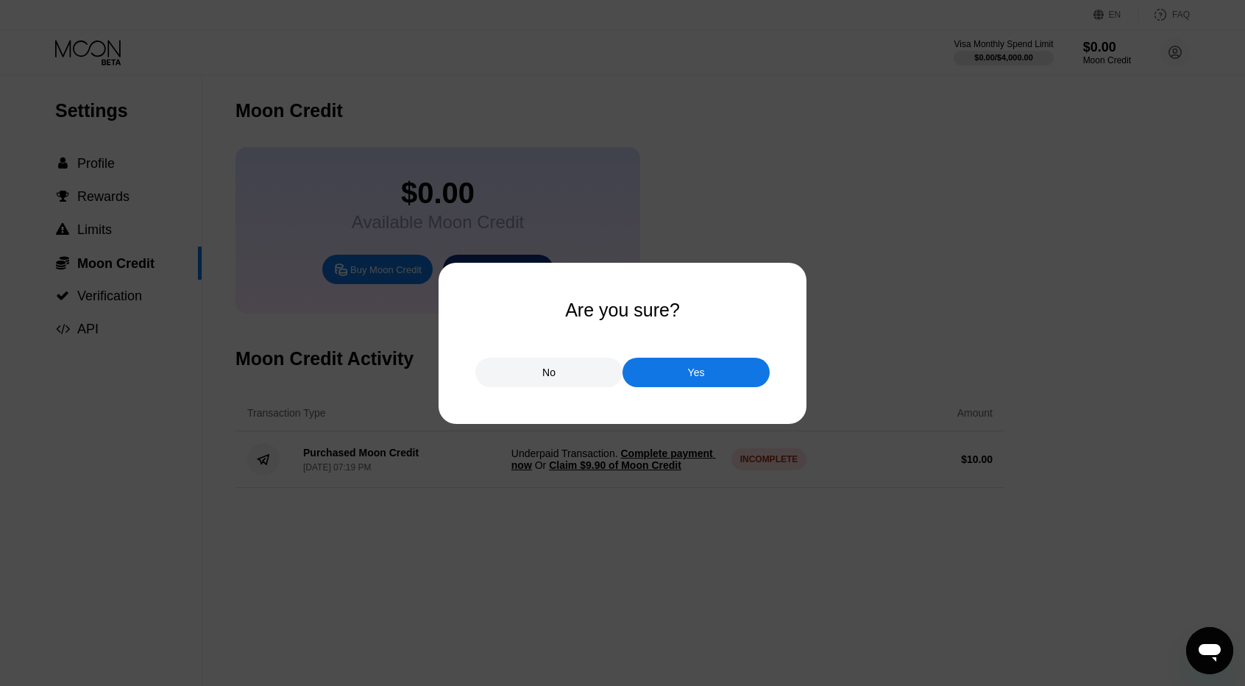
click at [667, 484] on div at bounding box center [628, 343] width 1256 height 686
click at [688, 385] on div "Yes" at bounding box center [696, 372] width 147 height 29
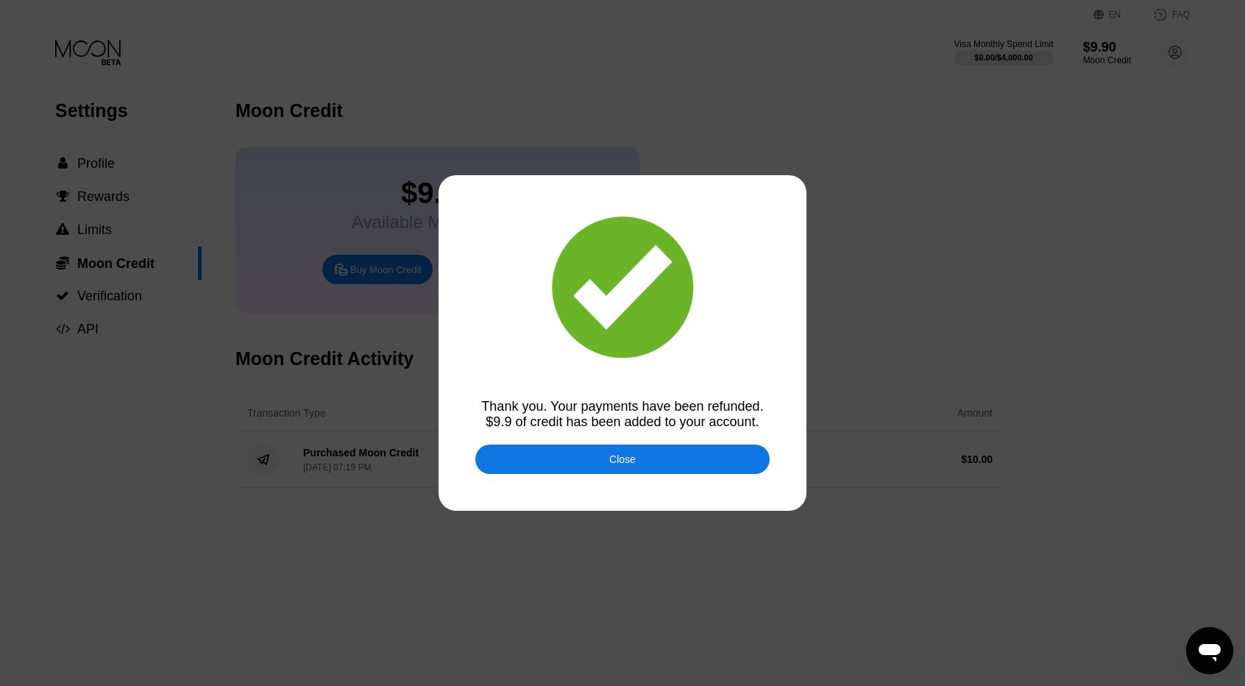
click at [601, 456] on div "Close" at bounding box center [622, 459] width 294 height 29
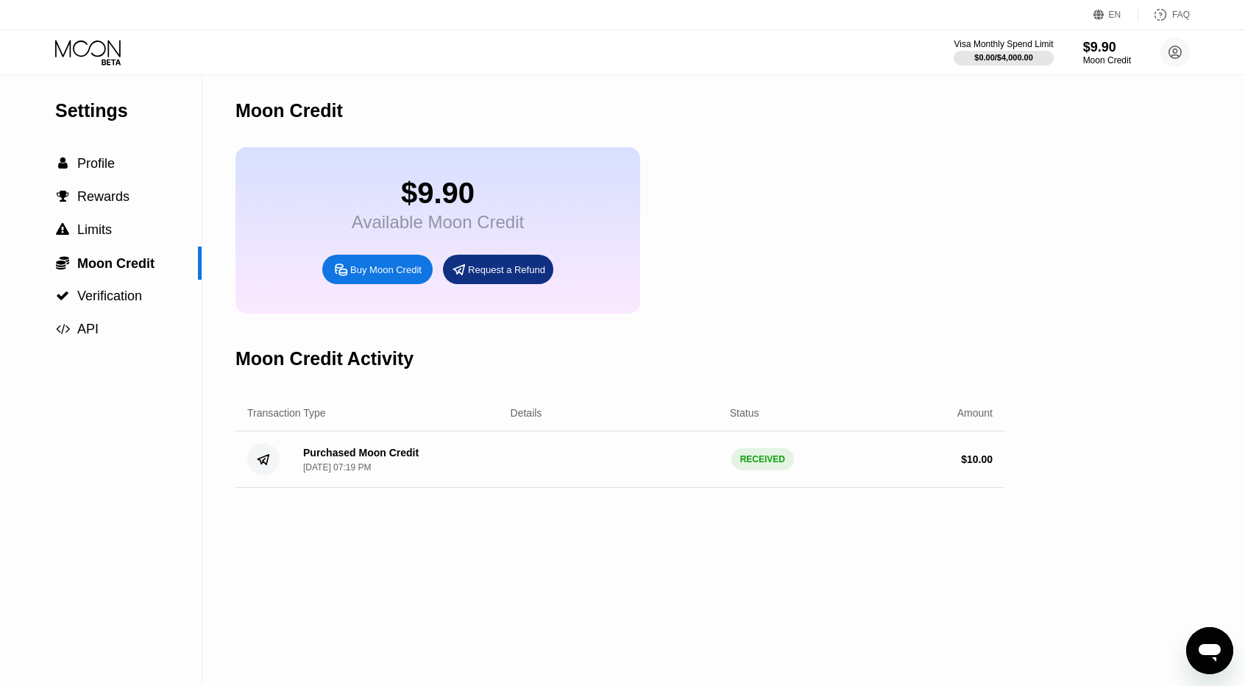
click at [91, 49] on icon at bounding box center [89, 53] width 68 height 26
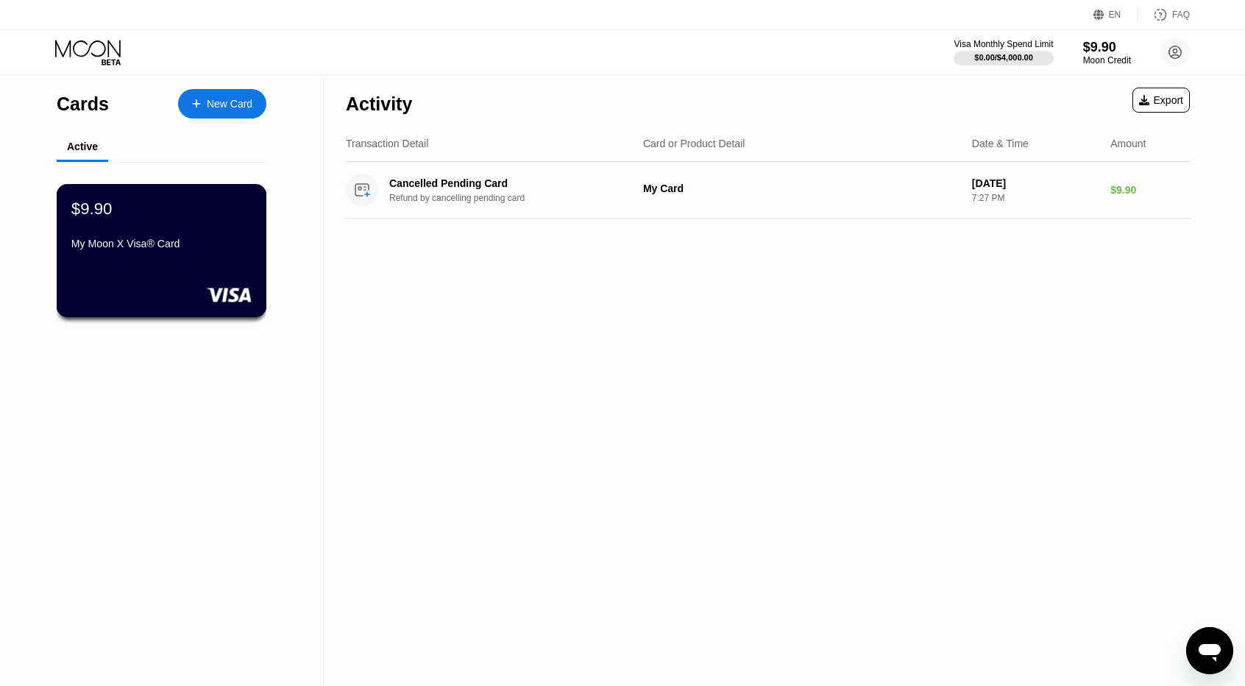
click at [144, 218] on div "$9.90" at bounding box center [161, 208] width 180 height 19
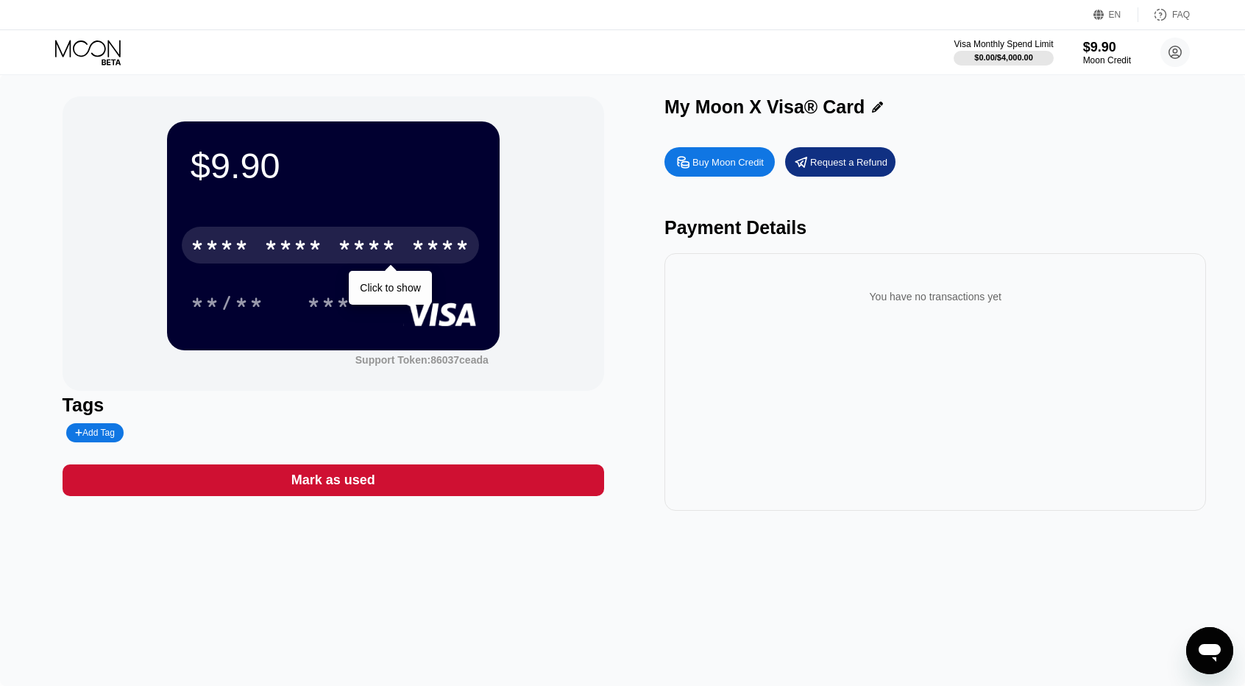
click at [283, 254] on div "* * * *" at bounding box center [293, 248] width 59 height 24
click at [369, 239] on div "* * * *" at bounding box center [367, 248] width 59 height 24
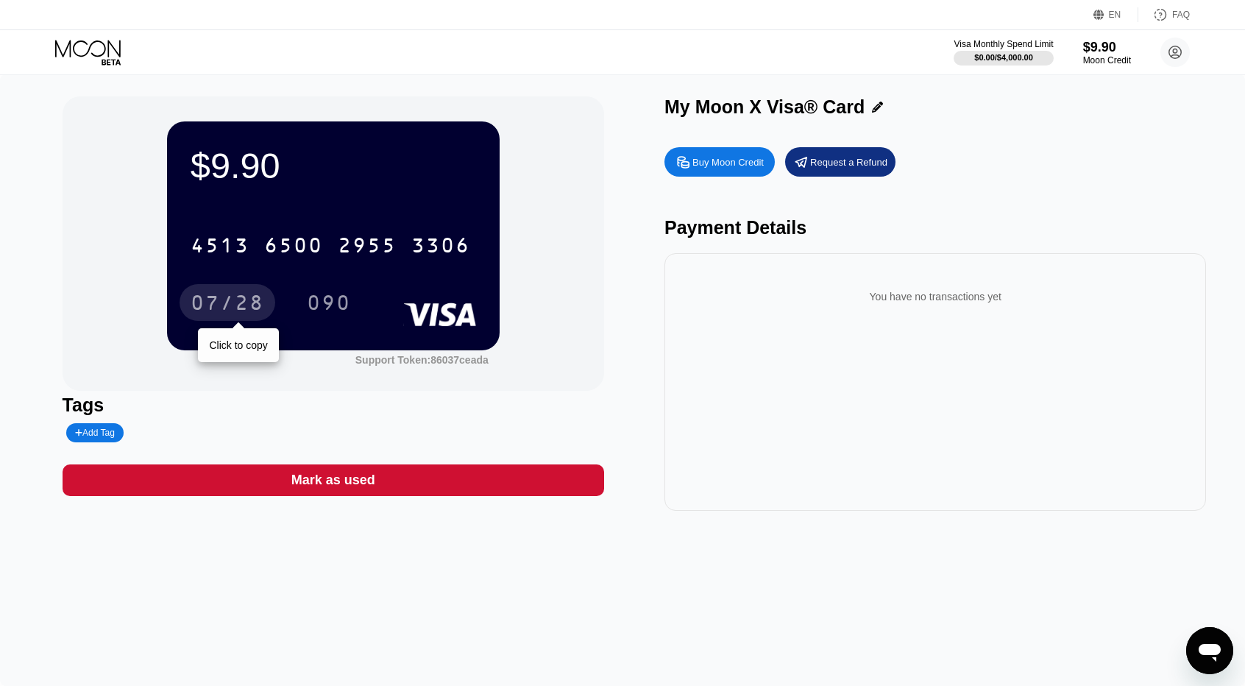
click at [208, 311] on div "07/28" at bounding box center [228, 305] width 74 height 24
click at [710, 162] on div "Buy Moon Credit" at bounding box center [728, 162] width 71 height 13
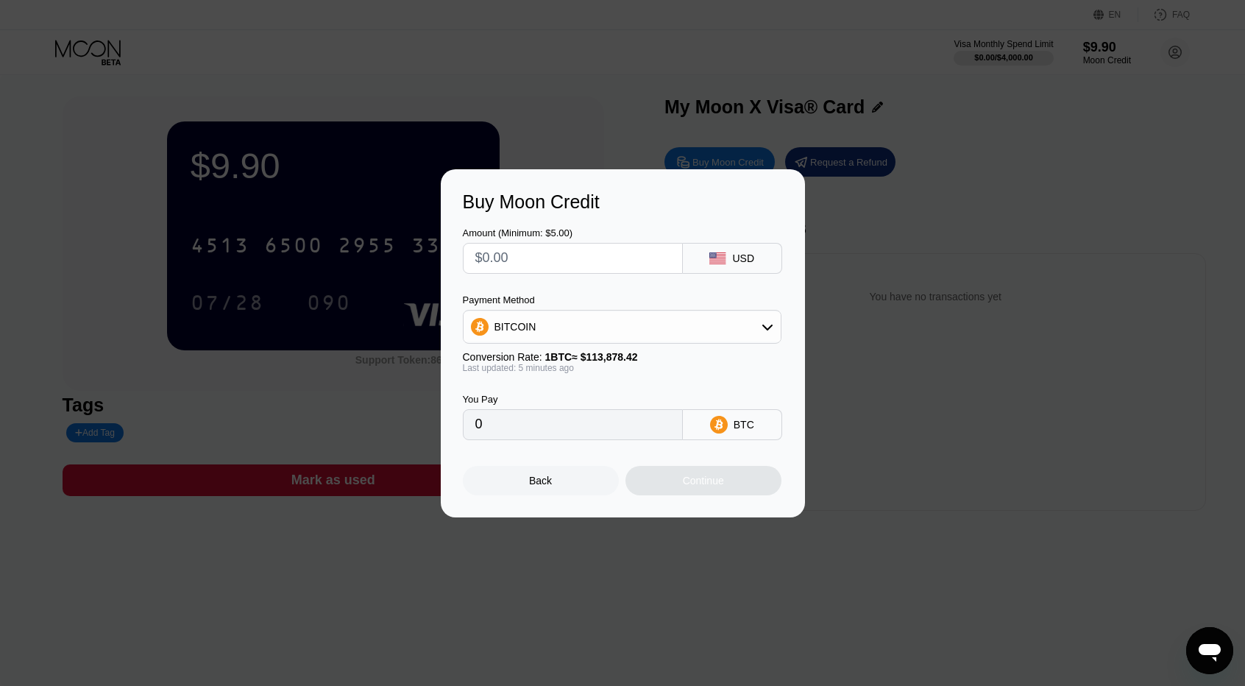
click at [558, 320] on div "BITCOIN" at bounding box center [622, 326] width 317 height 29
click at [537, 401] on span "USDT on TRON" at bounding box center [535, 400] width 74 height 12
type input "0.00"
click at [515, 267] on input "text" at bounding box center [572, 258] width 195 height 29
type input "$5"
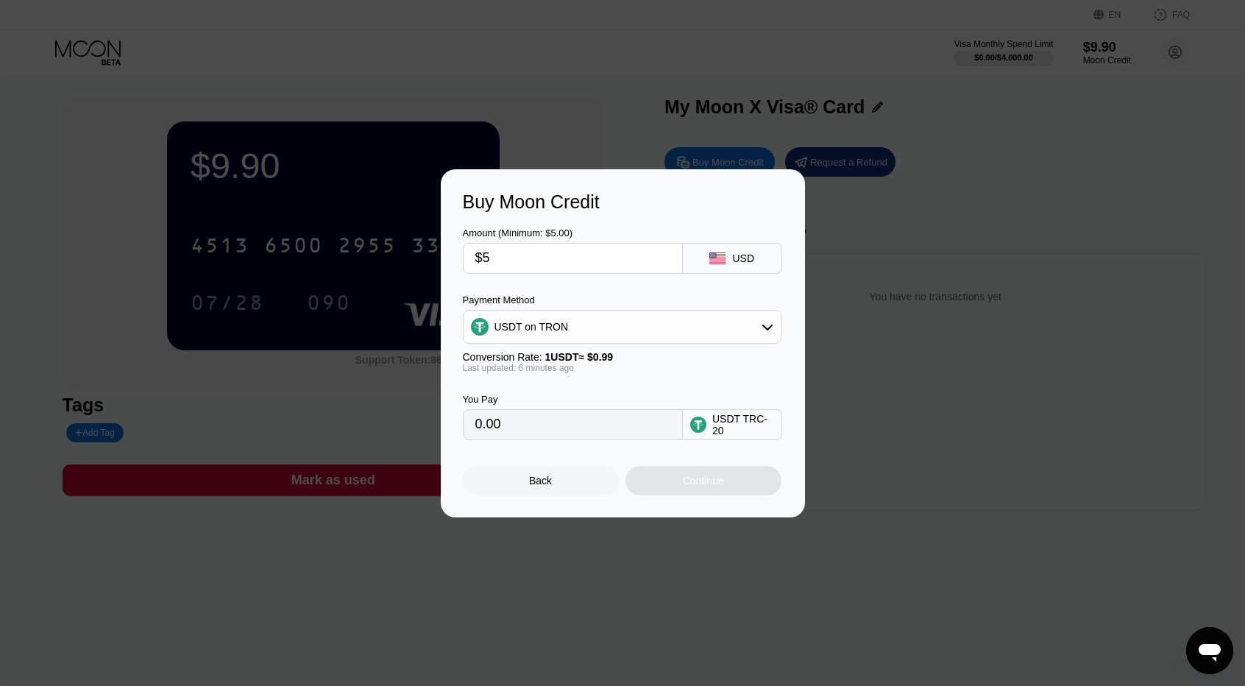
type input "5.05"
type input "$50"
type input "50.51"
click at [465, 252] on div "$50" at bounding box center [573, 258] width 220 height 31
type input "$9"
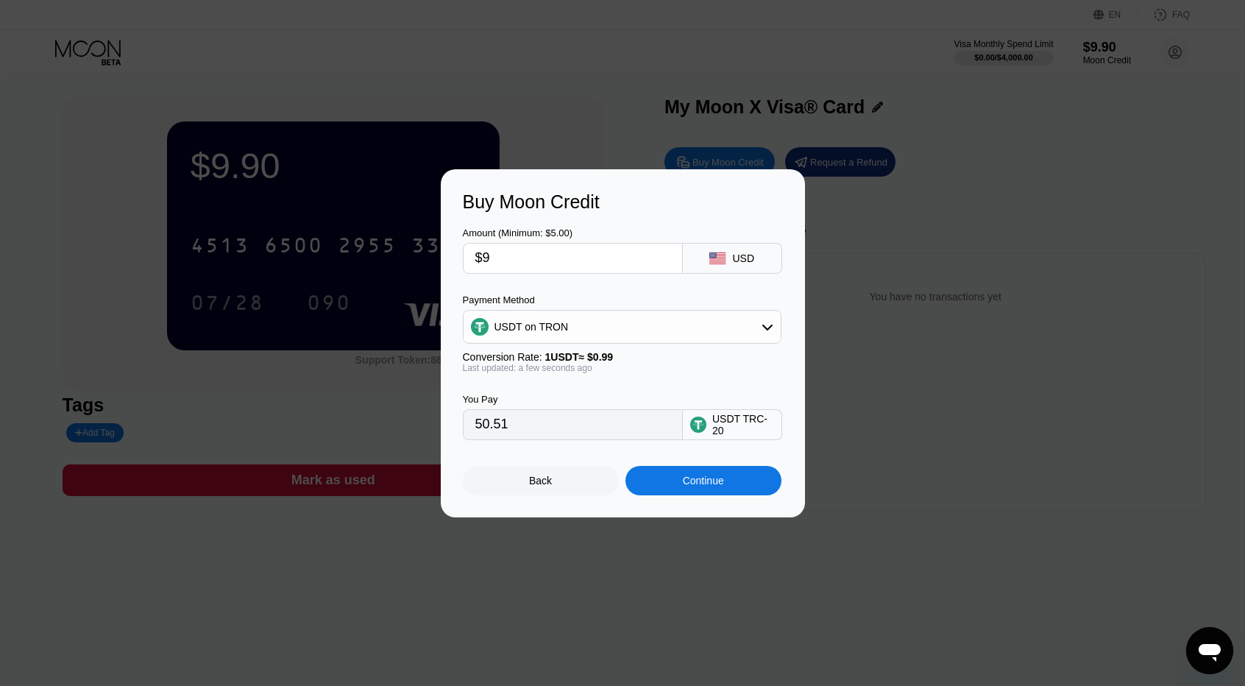
type input "9.09"
type input "$95"
type input "95.96"
type input "$95"
click at [668, 490] on div "Continue" at bounding box center [704, 480] width 156 height 29
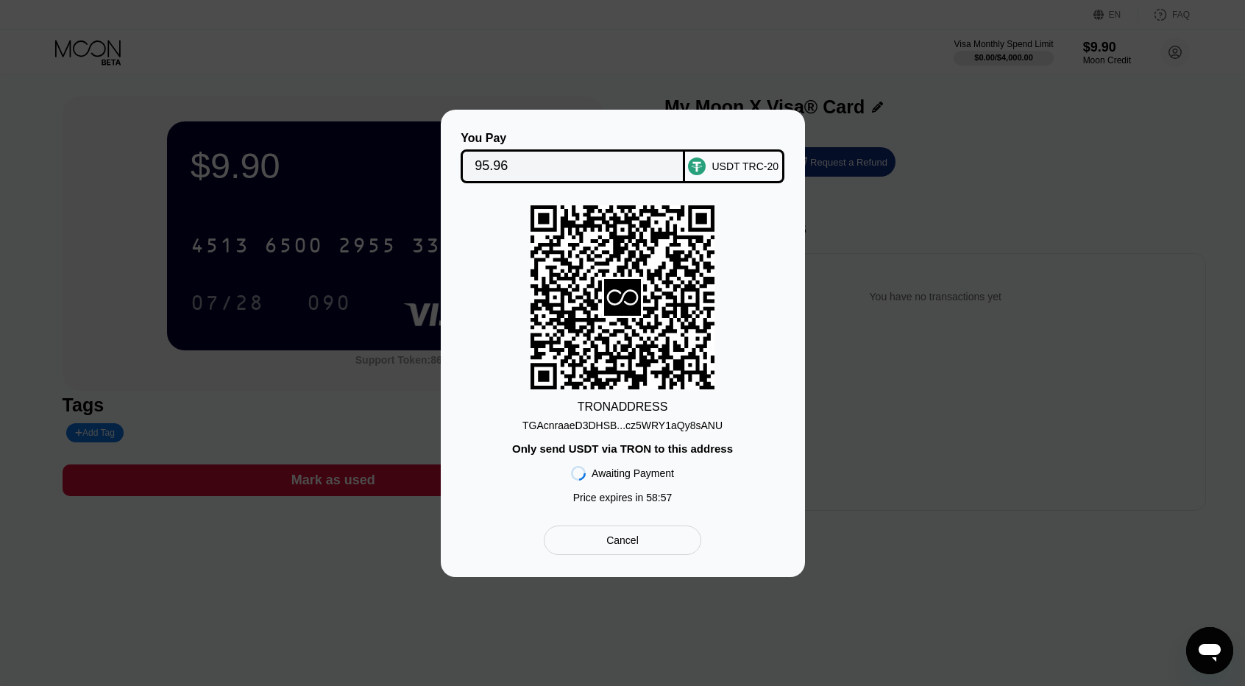
click at [643, 423] on div "TGAcnraaeD3DHSB...cz5WRY1aQy8sANU" at bounding box center [623, 426] width 200 height 12
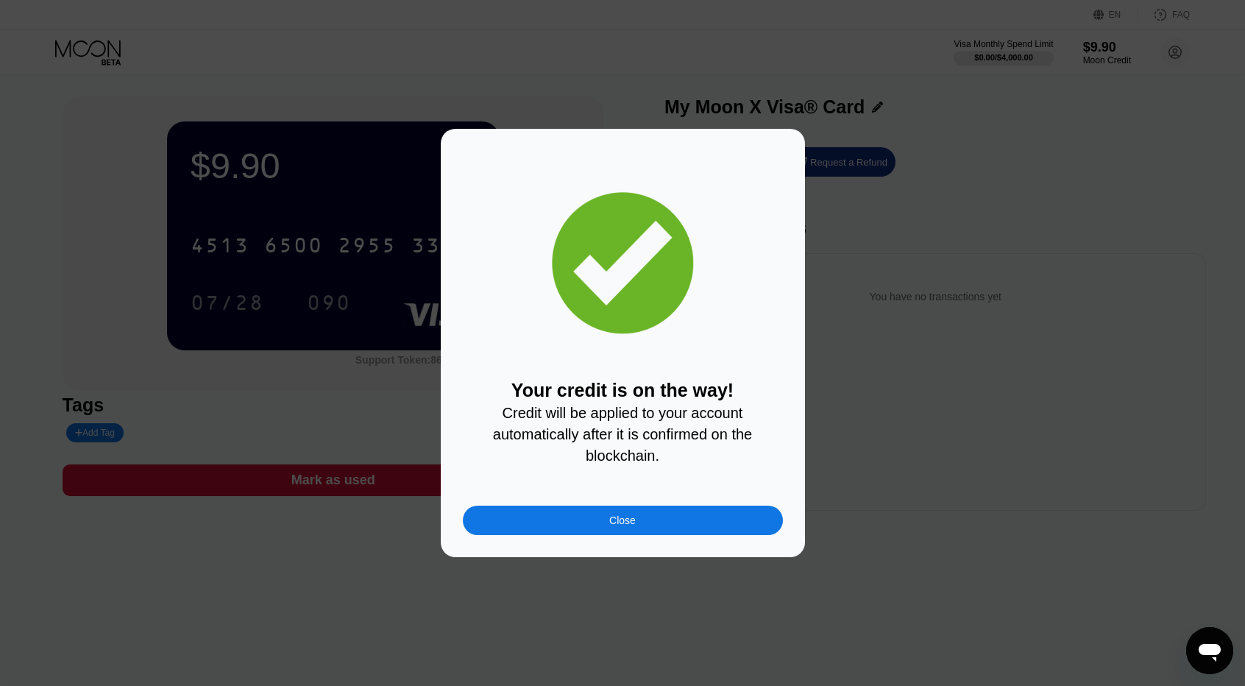
click at [584, 525] on div "Close" at bounding box center [623, 520] width 320 height 29
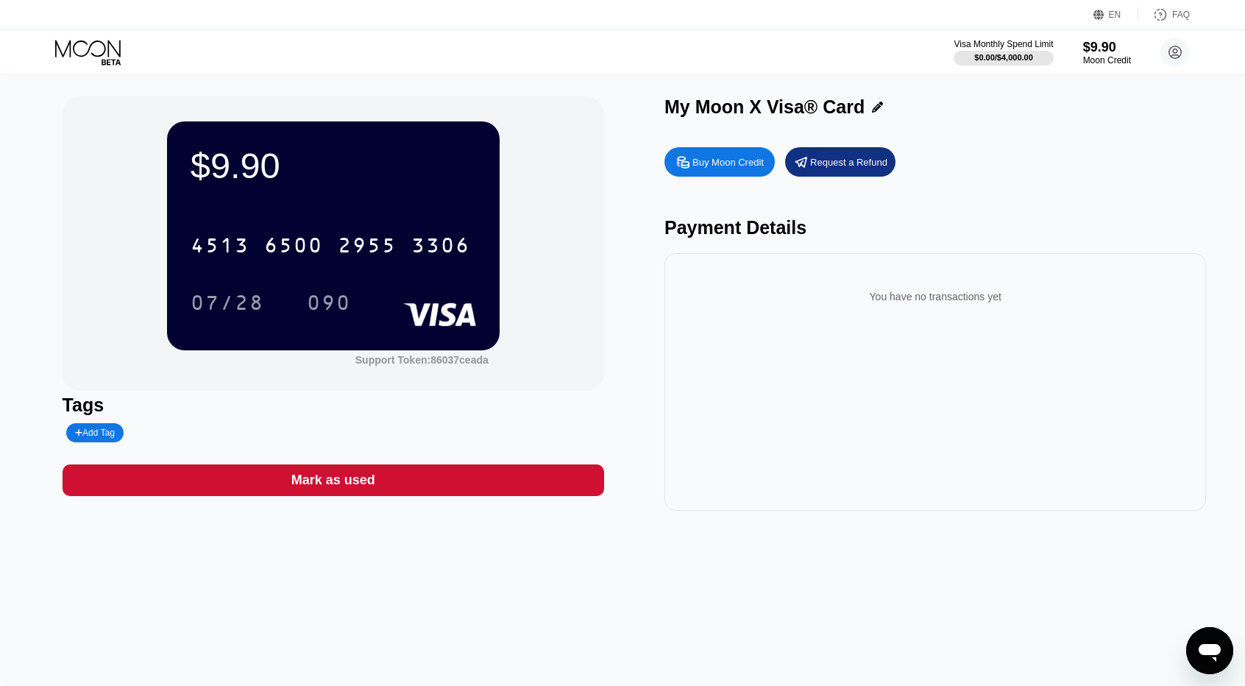
click at [82, 48] on icon at bounding box center [89, 53] width 68 height 26
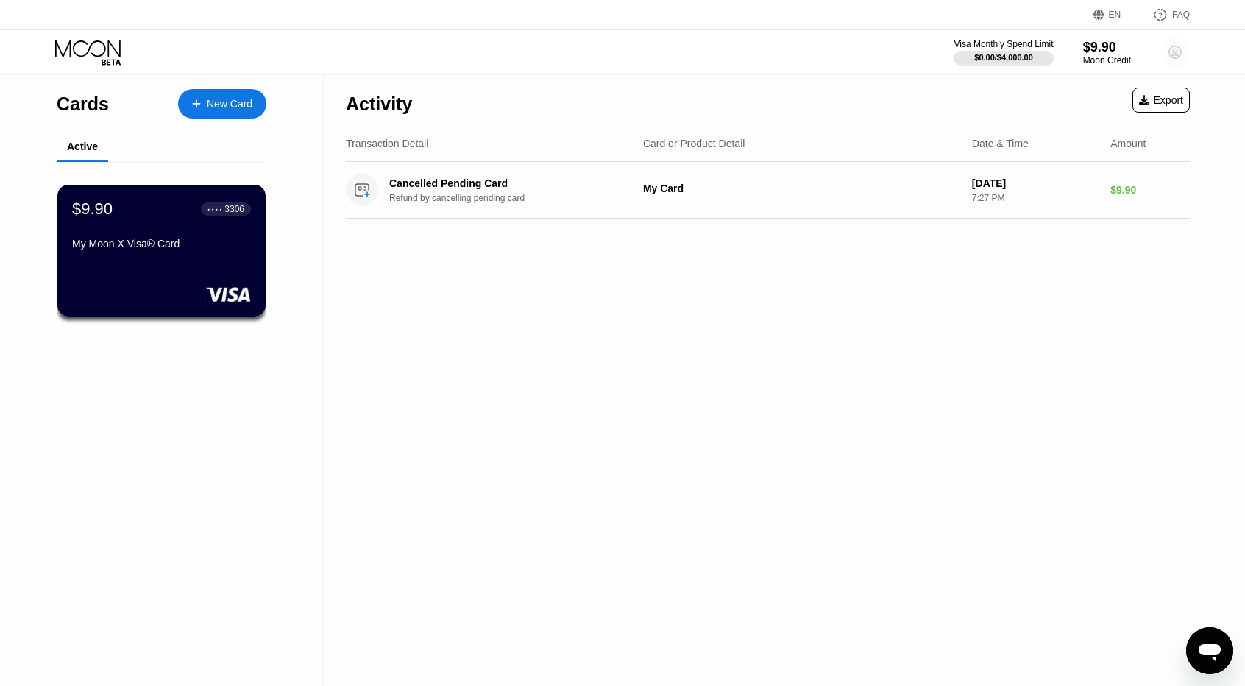
click at [1170, 60] on circle at bounding box center [1175, 52] width 29 height 29
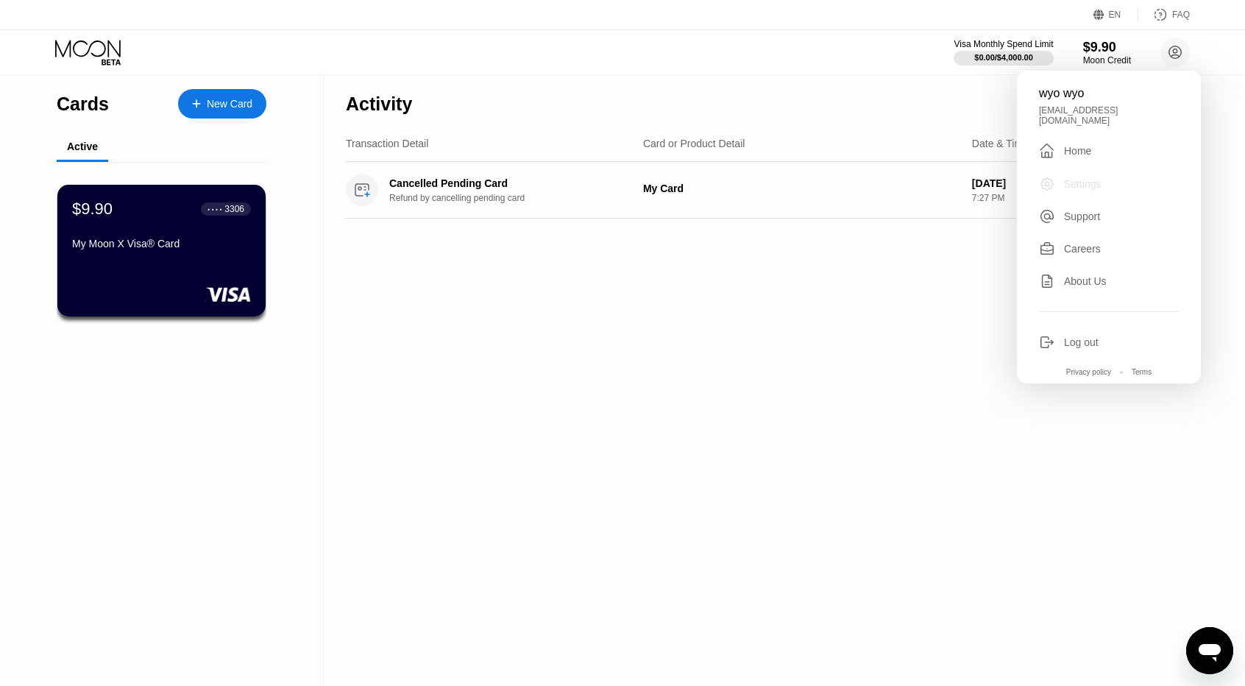
click at [1086, 178] on div "Settings" at bounding box center [1083, 184] width 38 height 12
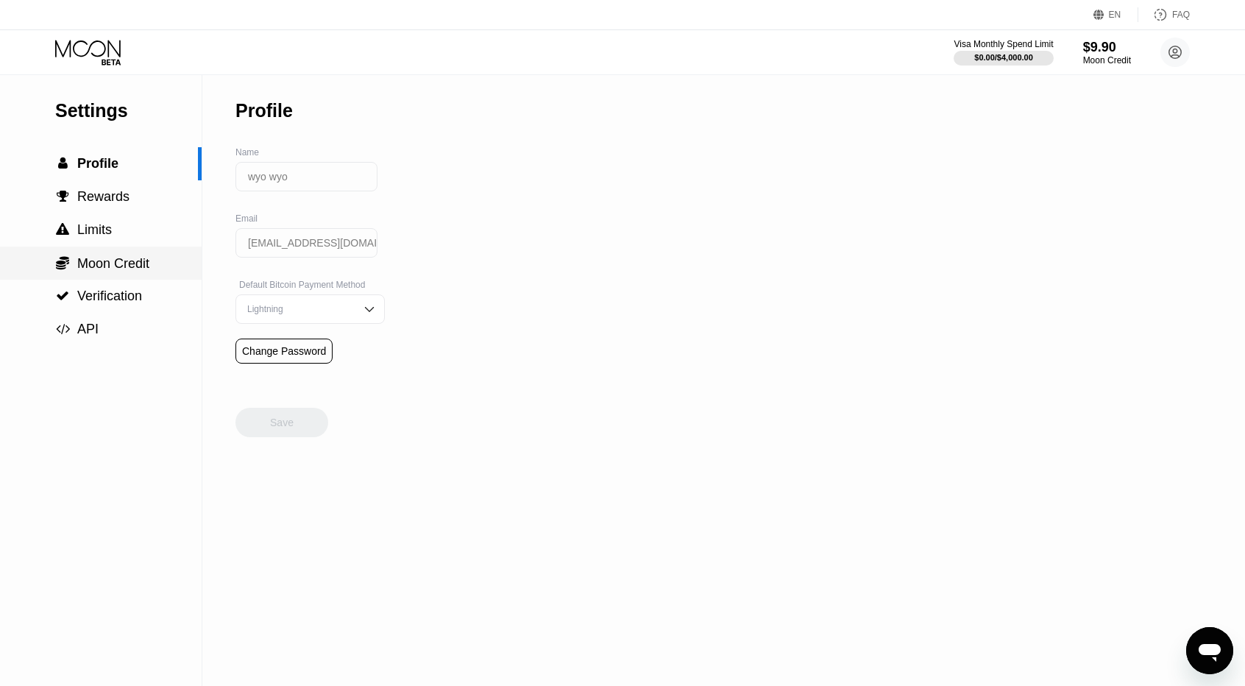
click at [88, 271] on span "Moon Credit" at bounding box center [113, 263] width 72 height 15
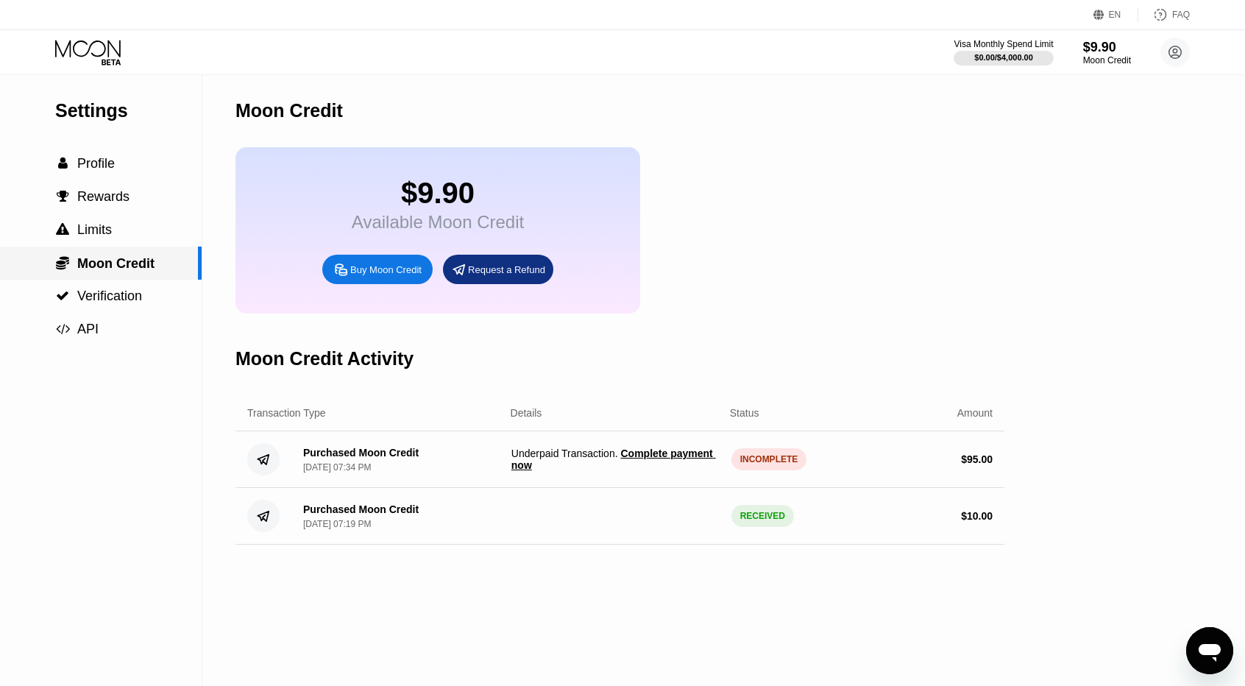
click at [107, 260] on span "Moon Credit" at bounding box center [115, 263] width 77 height 15
click at [102, 106] on div "Settings" at bounding box center [128, 110] width 146 height 21
click at [651, 471] on span "Claim $94.05 of Moon Credit" at bounding box center [618, 465] width 138 height 12
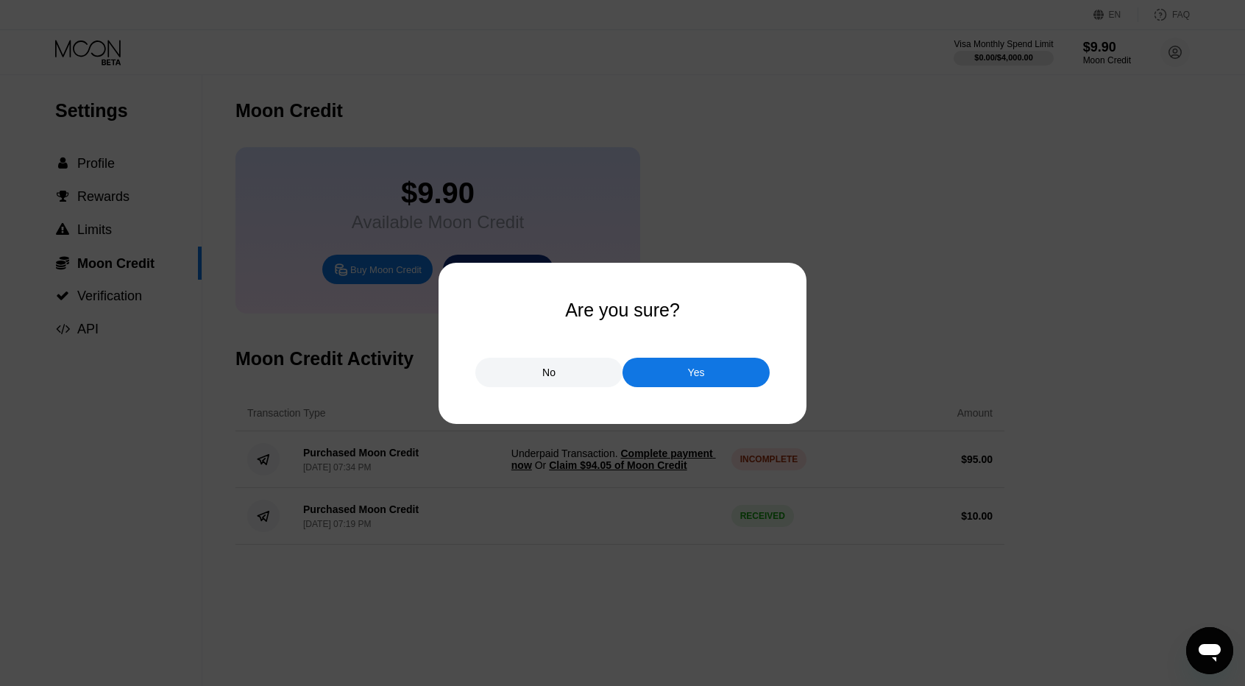
click at [687, 378] on div "Yes" at bounding box center [696, 372] width 147 height 29
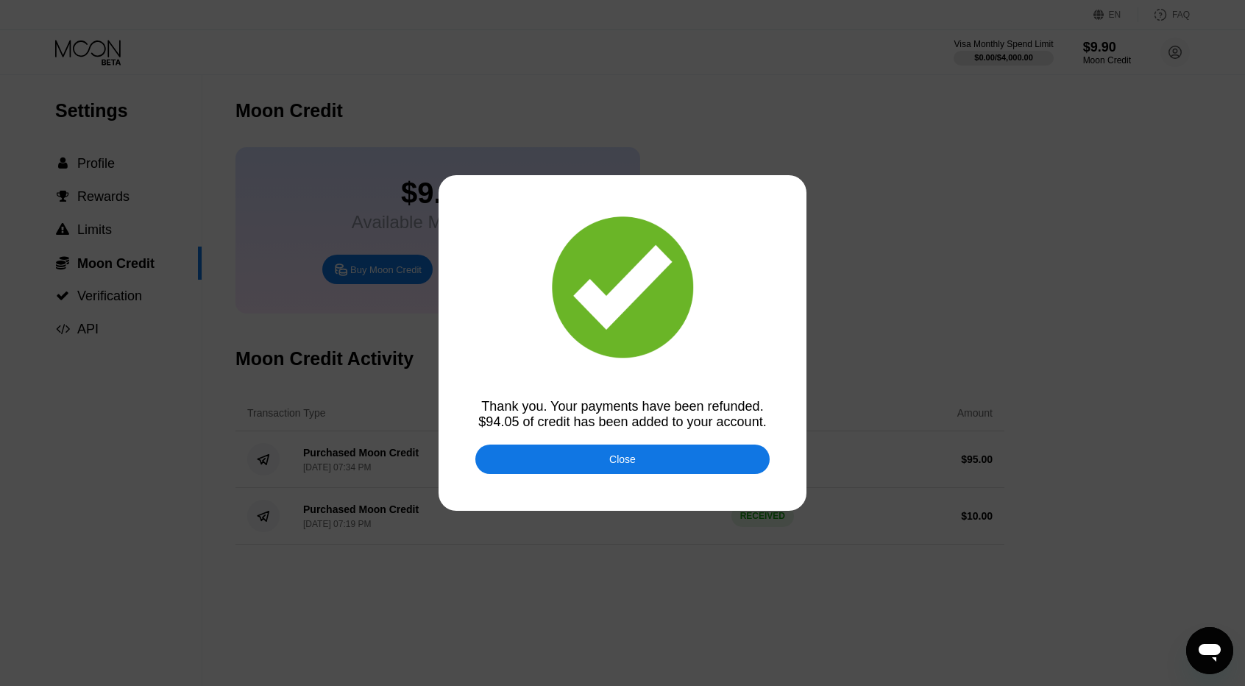
click at [651, 463] on div "Close" at bounding box center [622, 459] width 294 height 29
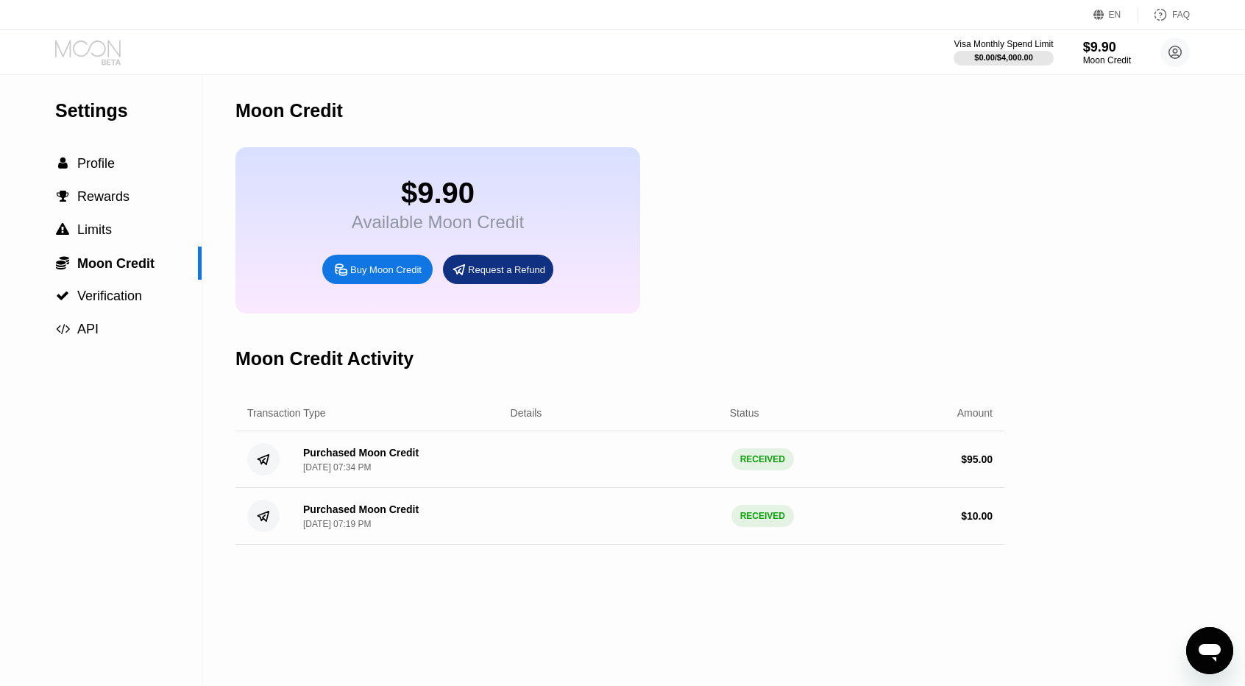
click at [99, 45] on icon at bounding box center [89, 53] width 68 height 26
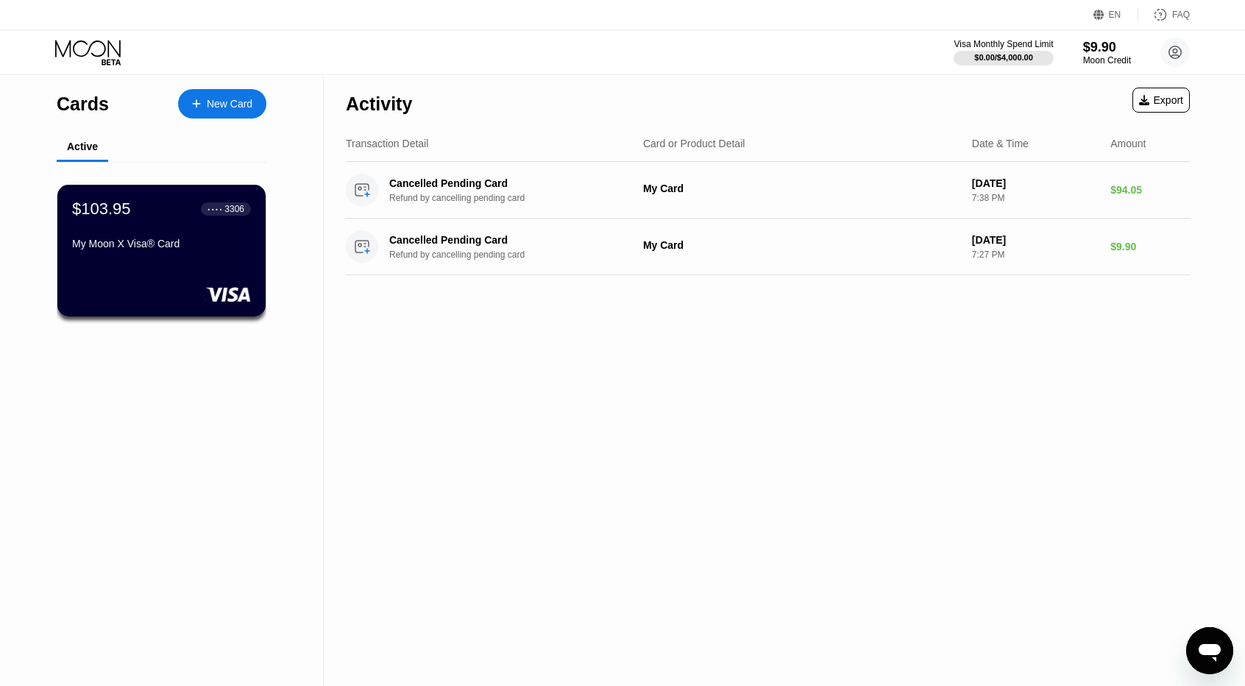
click at [879, 523] on div "Activity Export Transaction Detail Card or Product Detail Date & Time Amount Ca…" at bounding box center [768, 380] width 888 height 612
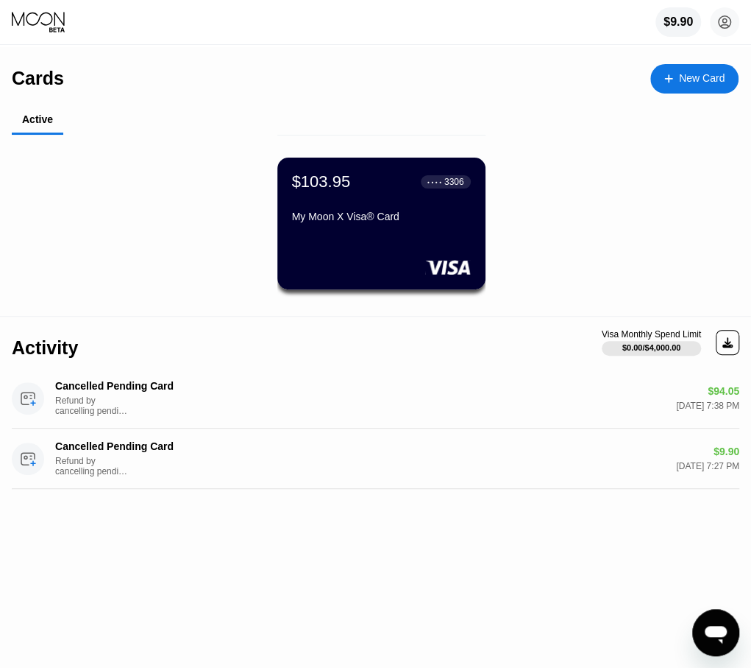
click at [606, 162] on div "$103.95 ● ● ● ● 3306 My Moon X Visa® Card" at bounding box center [381, 230] width 739 height 162
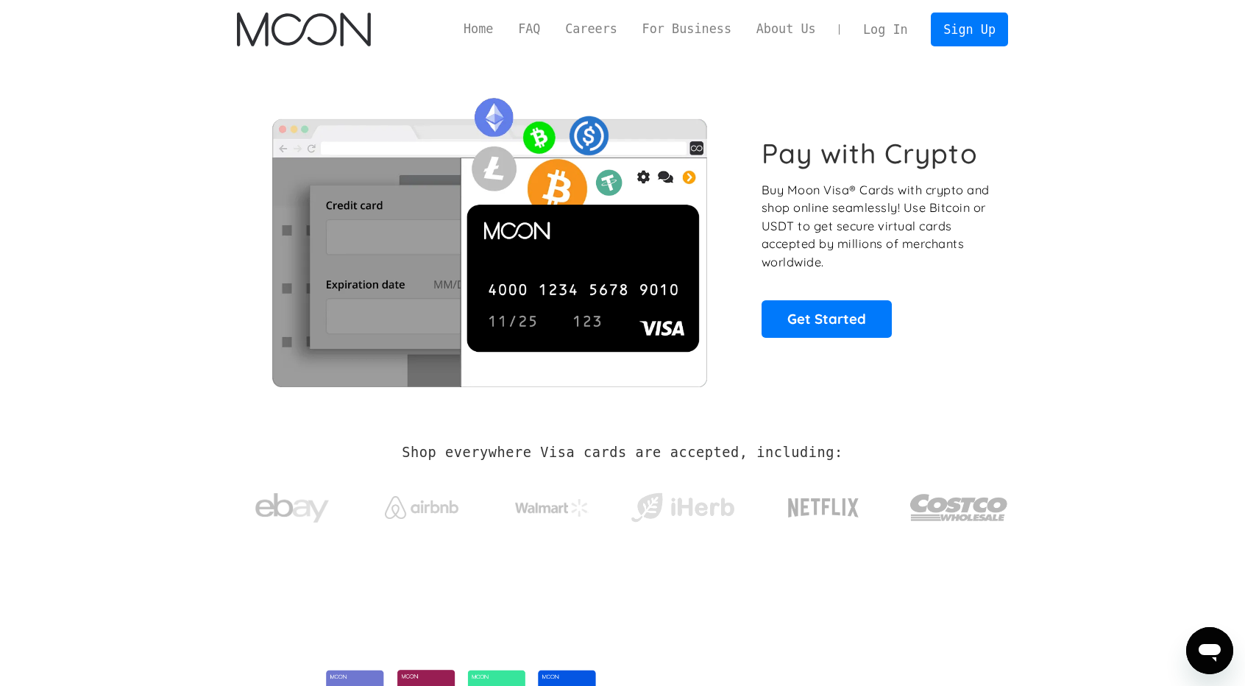
click at [896, 32] on link "Log In" at bounding box center [885, 29] width 69 height 32
